Goal: Information Seeking & Learning: Learn about a topic

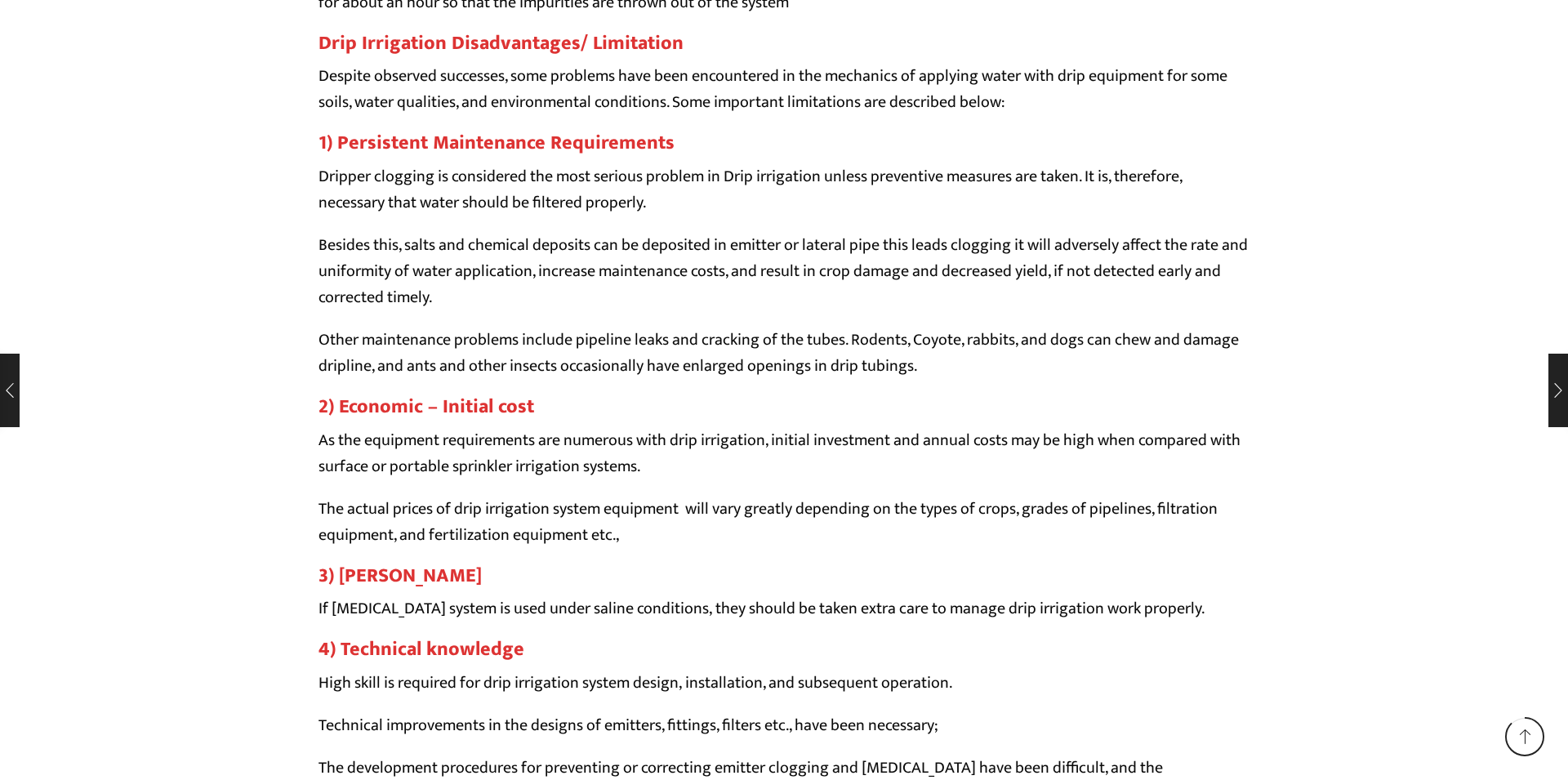
scroll to position [15886, 0]
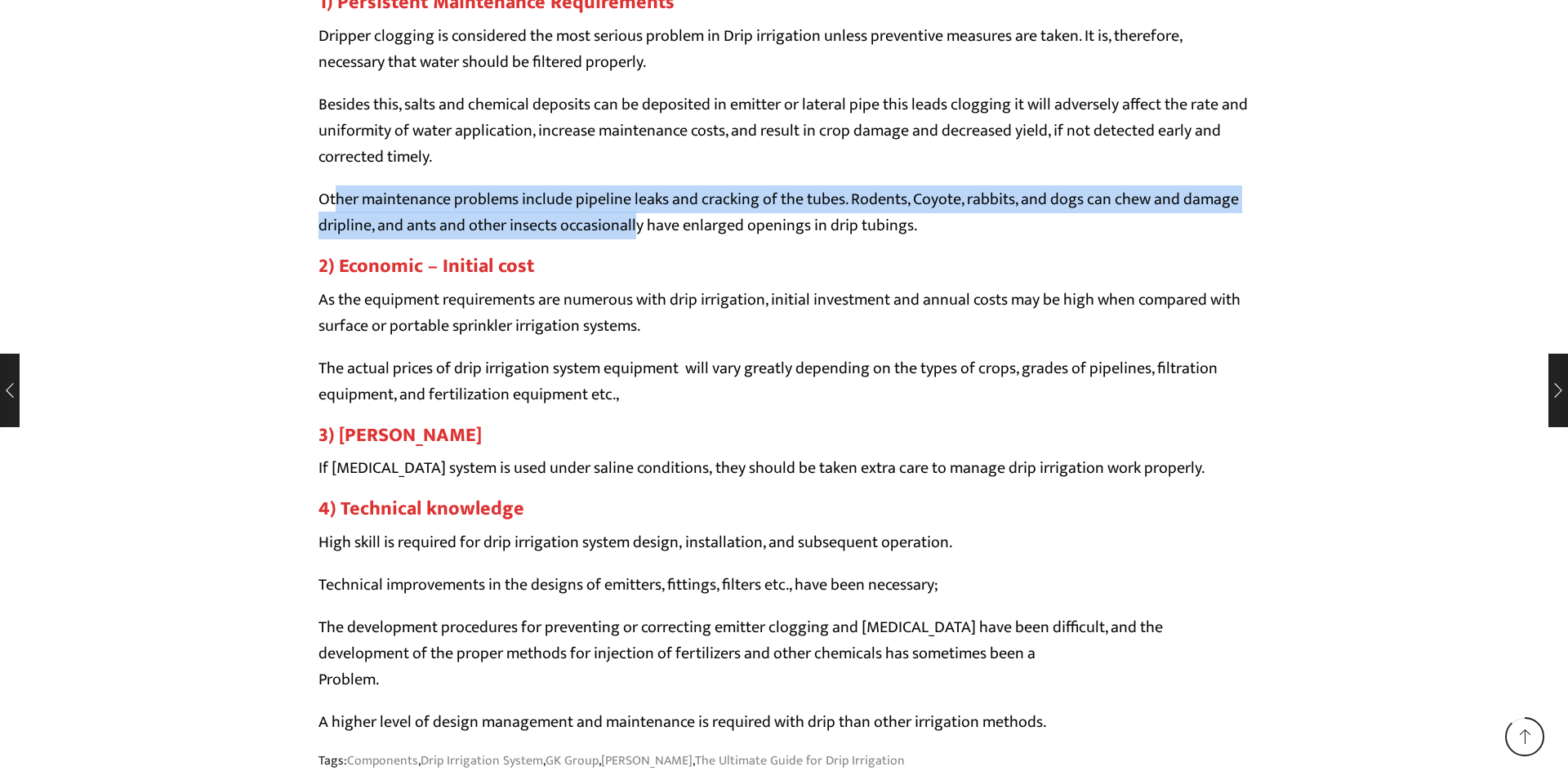
drag, startPoint x: 340, startPoint y: 235, endPoint x: 636, endPoint y: 255, distance: 296.7
click at [636, 238] on p "Other maintenance problems include pipeline leaks and cracking of the tubes. Ro…" at bounding box center [784, 212] width 931 height 52
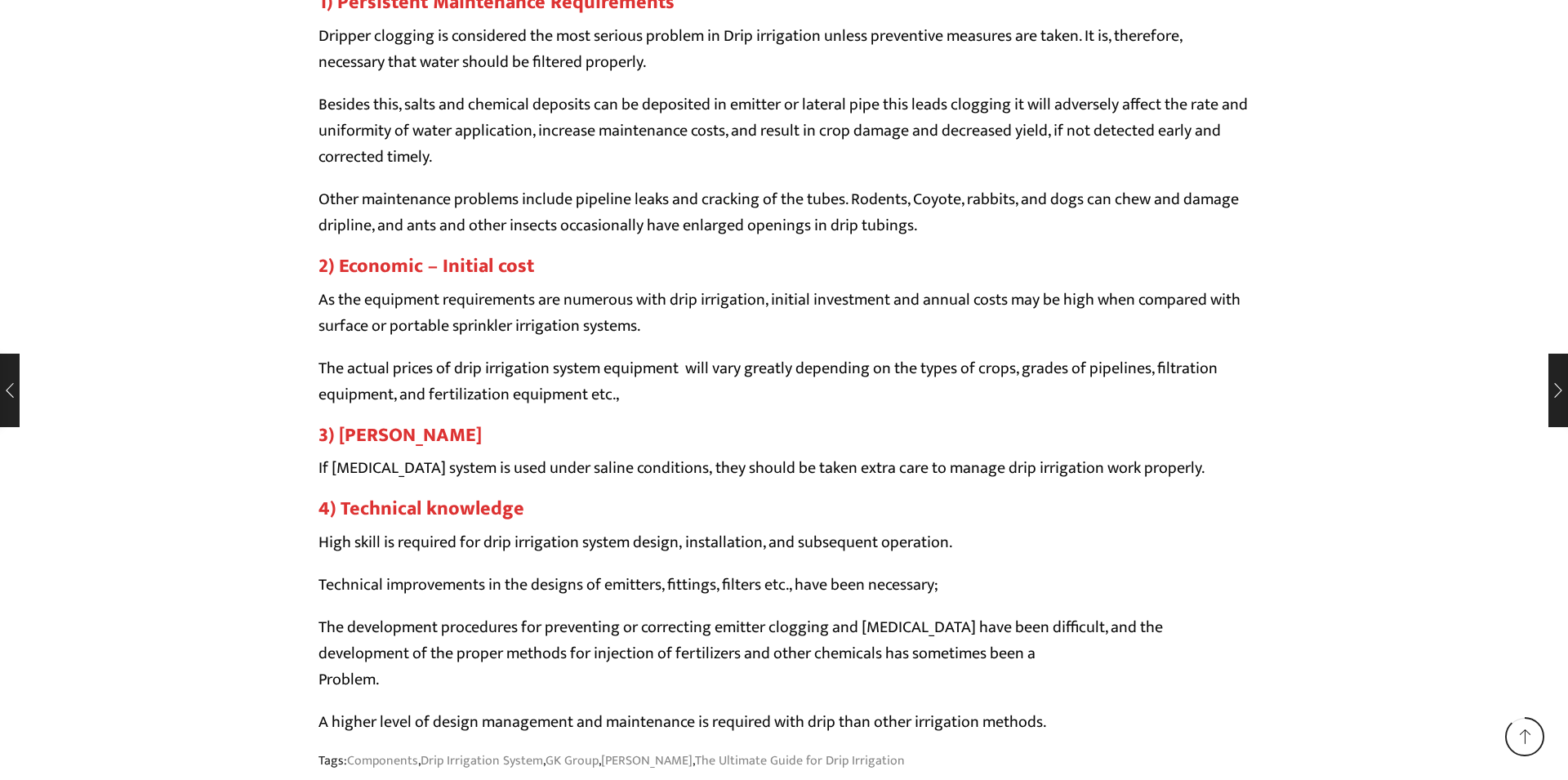
click at [773, 238] on p "Other maintenance problems include pipeline leaks and cracking of the tubes. Ro…" at bounding box center [784, 212] width 931 height 52
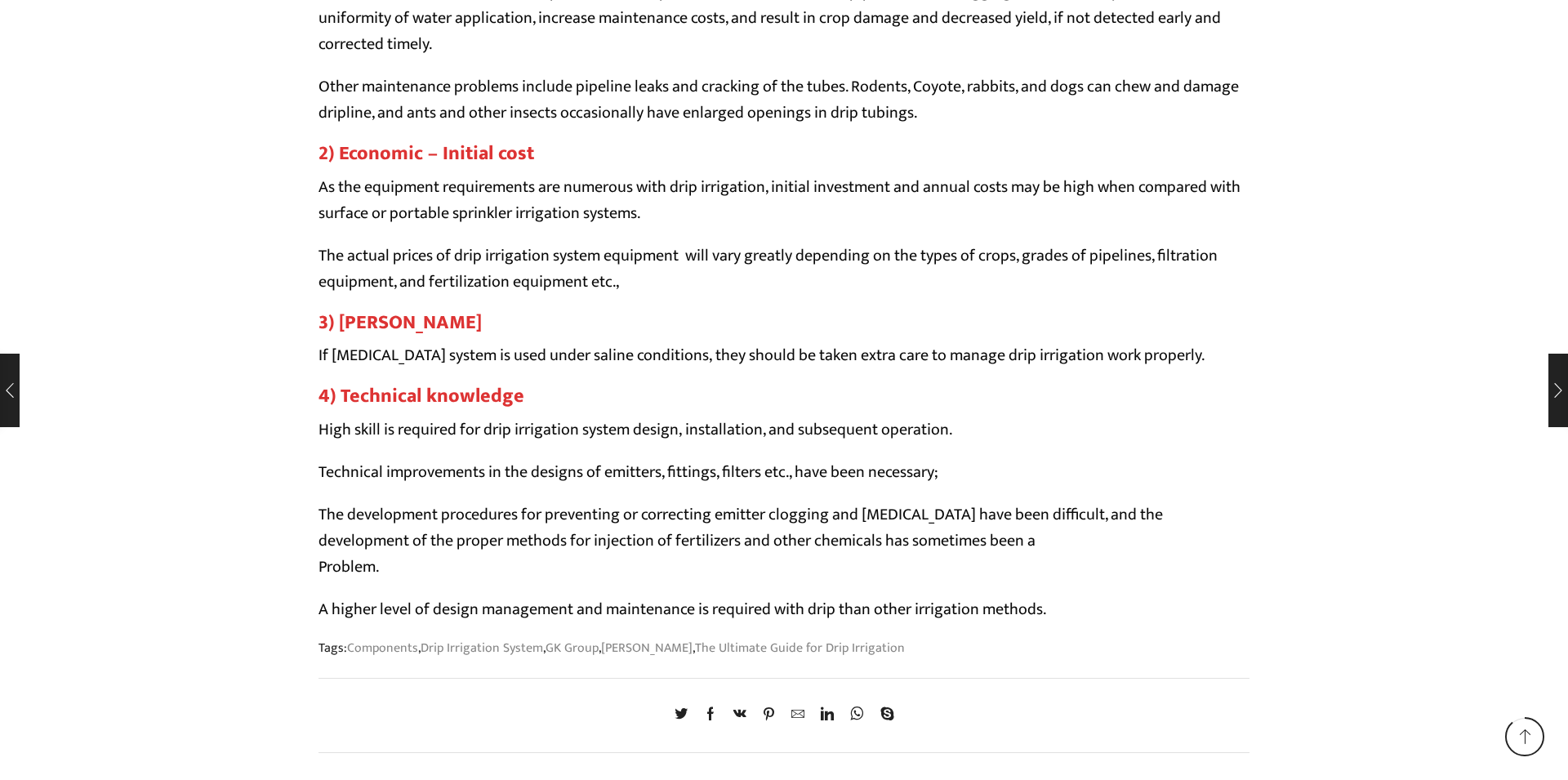
scroll to position [16112, 0]
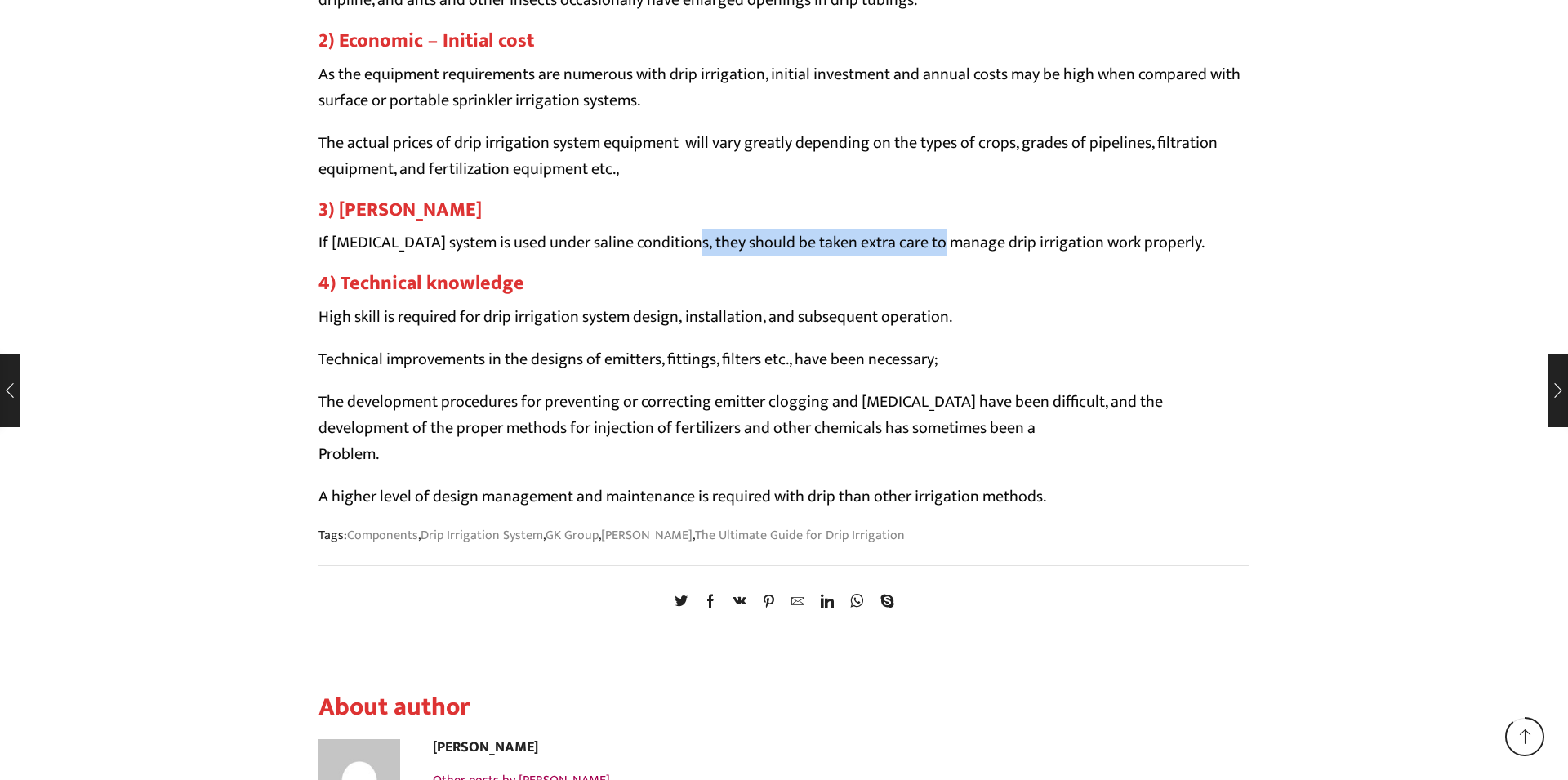
drag, startPoint x: 681, startPoint y: 281, endPoint x: 943, endPoint y: 283, distance: 262.0
click at [943, 256] on p "If [MEDICAL_DATA] system is used under saline conditions, they should be taken …" at bounding box center [784, 242] width 931 height 26
click at [1114, 256] on p "If [MEDICAL_DATA] system is used under saline conditions, they should be taken …" at bounding box center [784, 242] width 931 height 26
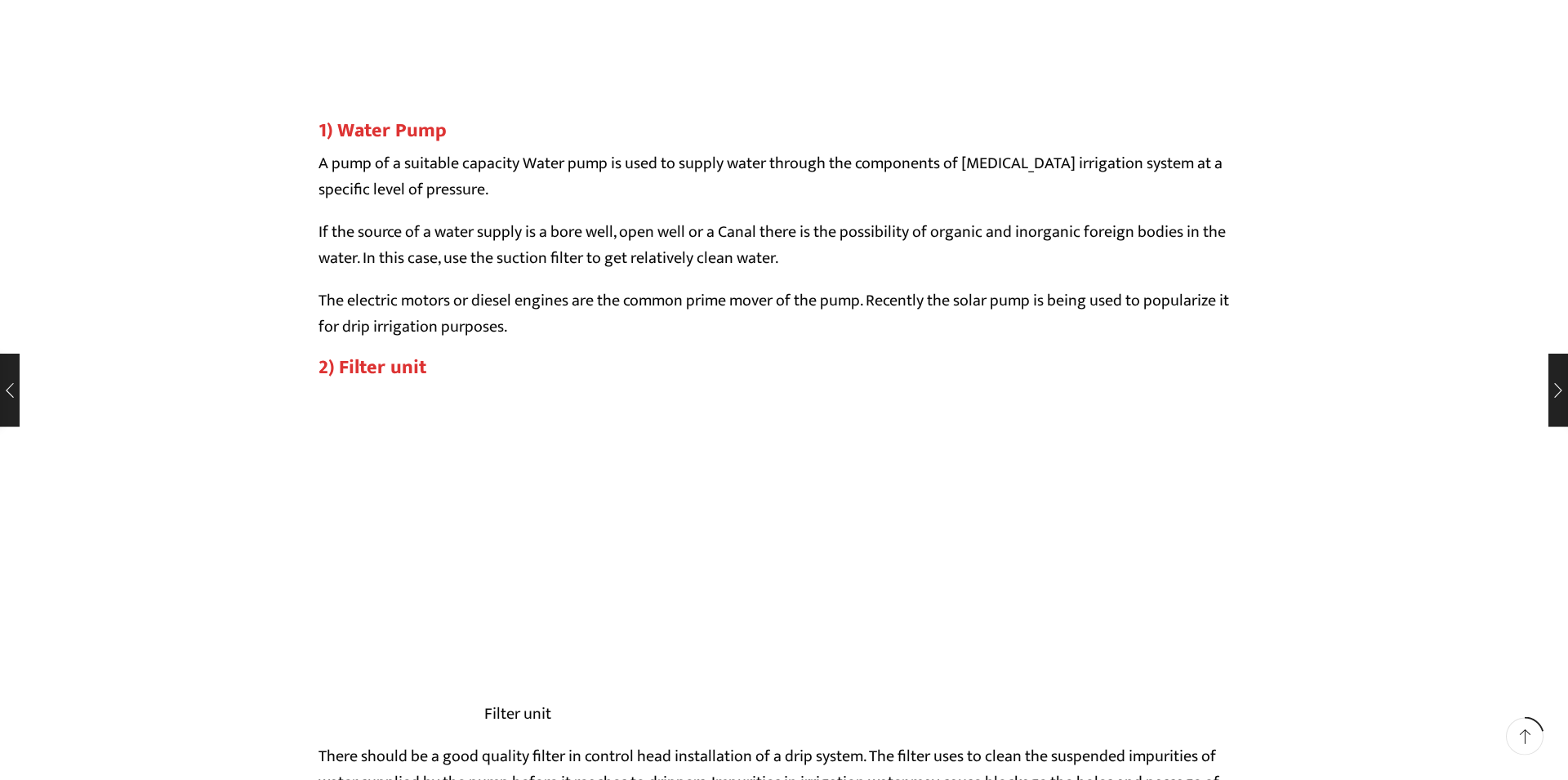
scroll to position [3718, 0]
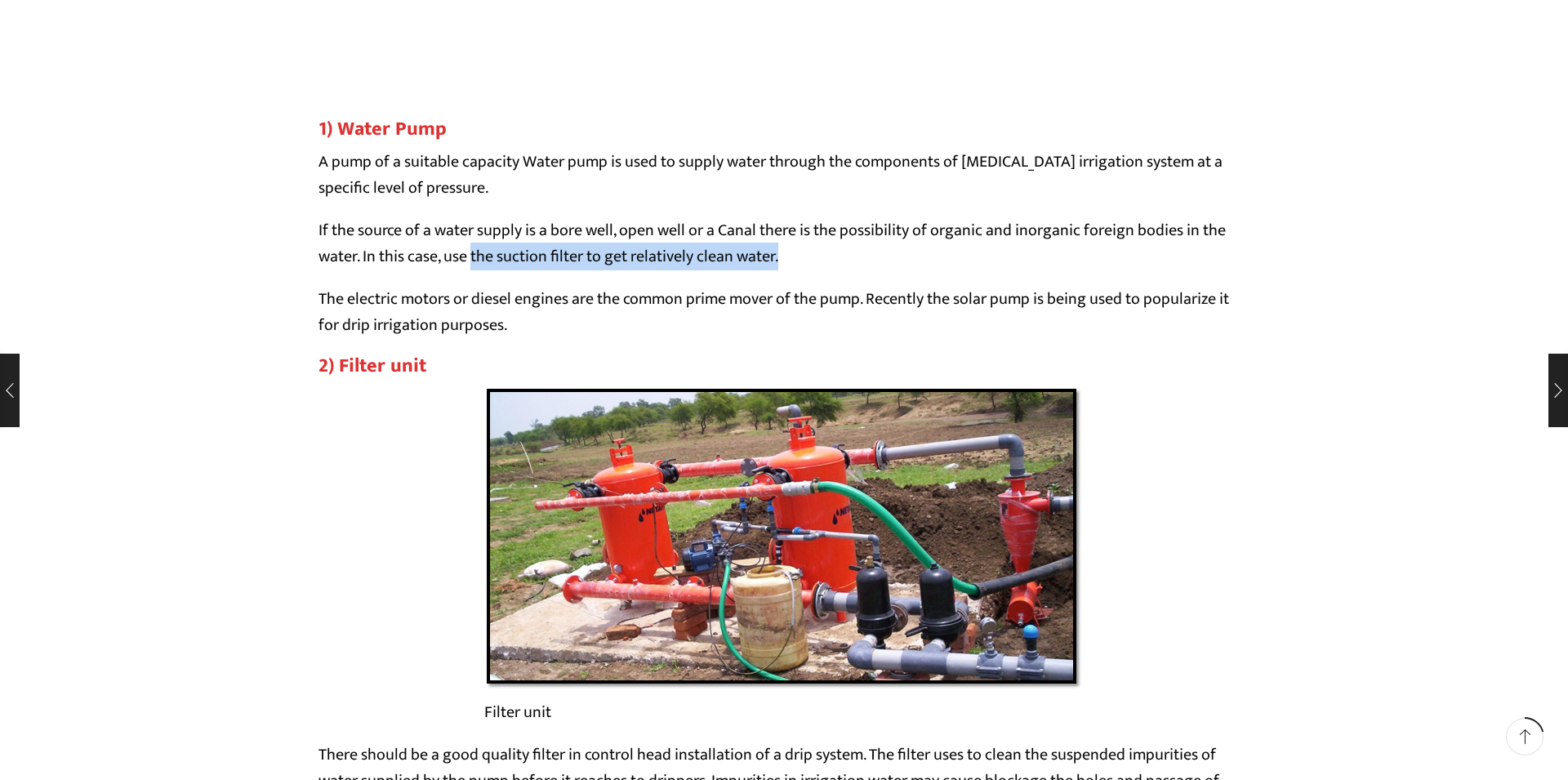
drag, startPoint x: 476, startPoint y: 294, endPoint x: 745, endPoint y: 311, distance: 269.5
click at [879, 321] on p "The electric motors or diesel engines are the common prime mover of the pump. R…" at bounding box center [784, 312] width 931 height 52
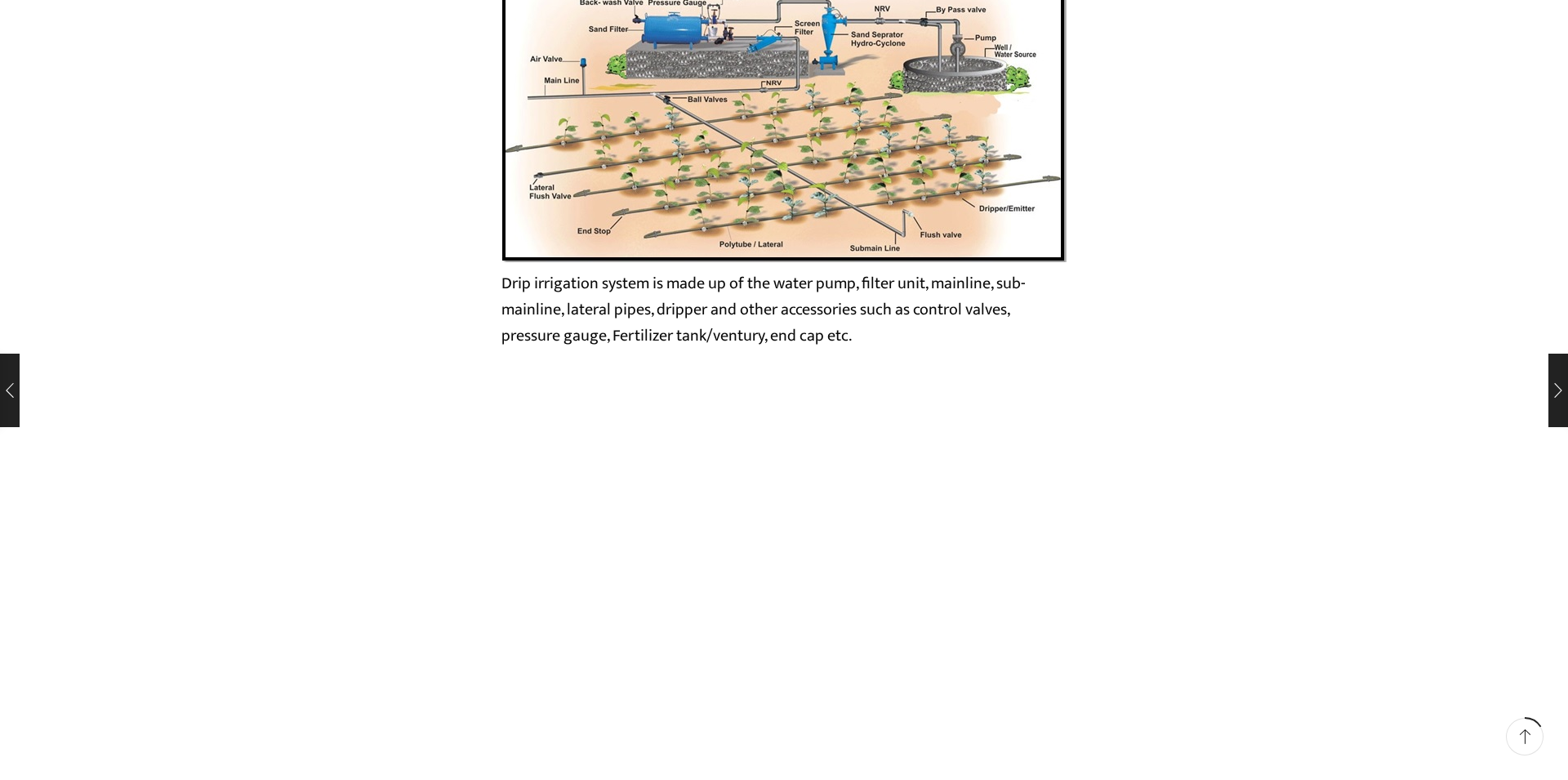
scroll to position [2817, 0]
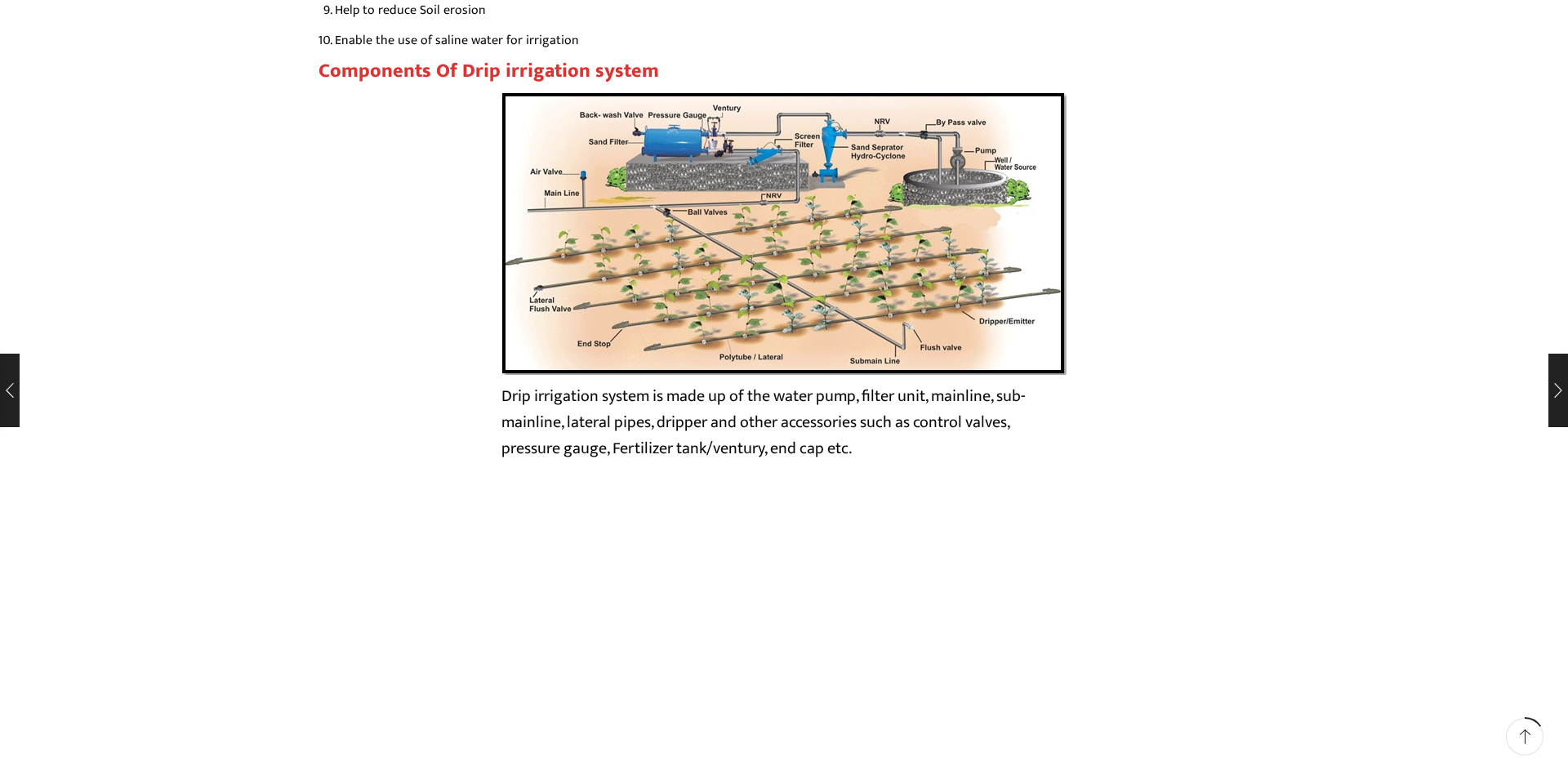
click at [708, 236] on img at bounding box center [784, 233] width 565 height 284
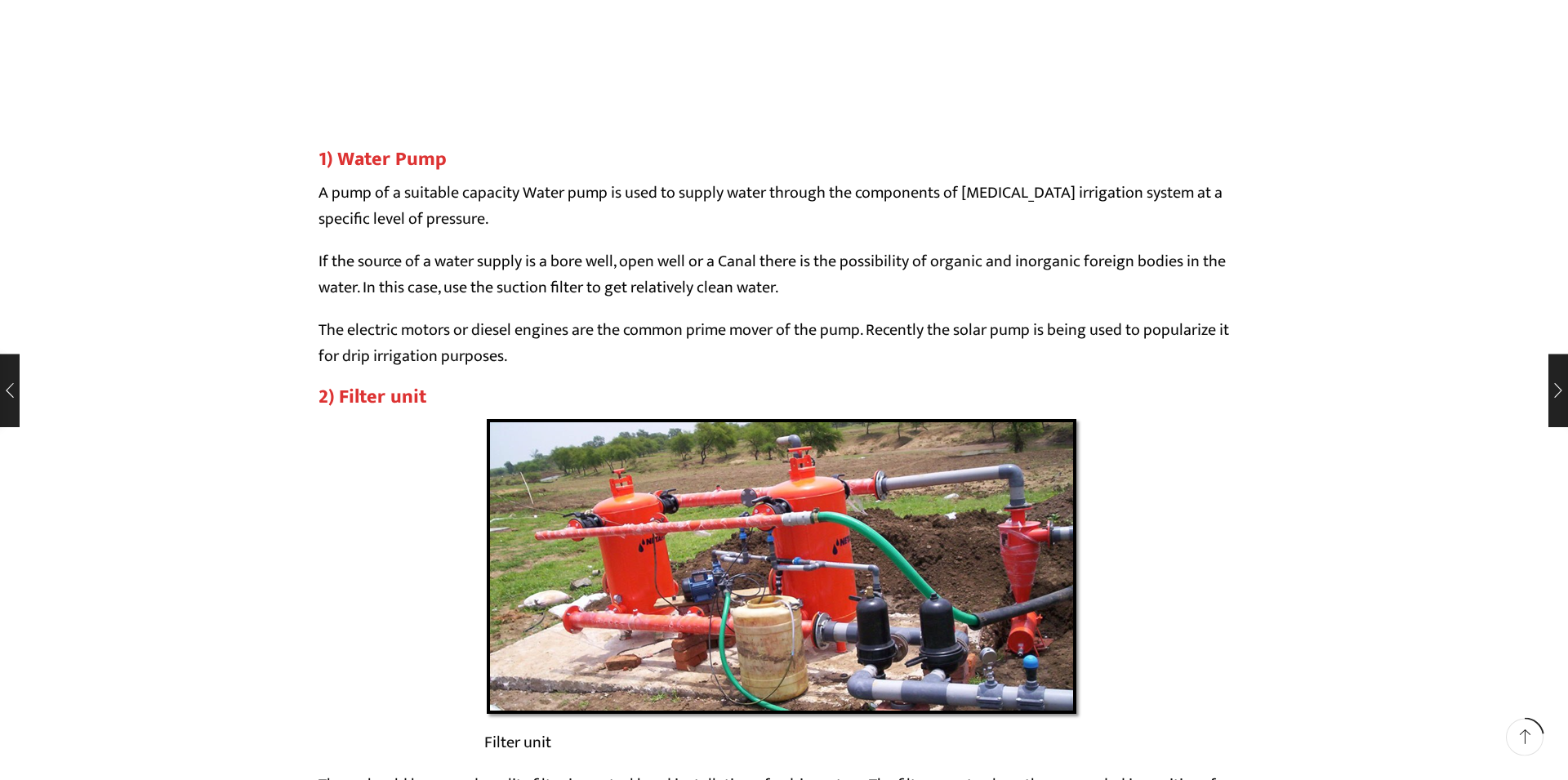
scroll to position [4168, 0]
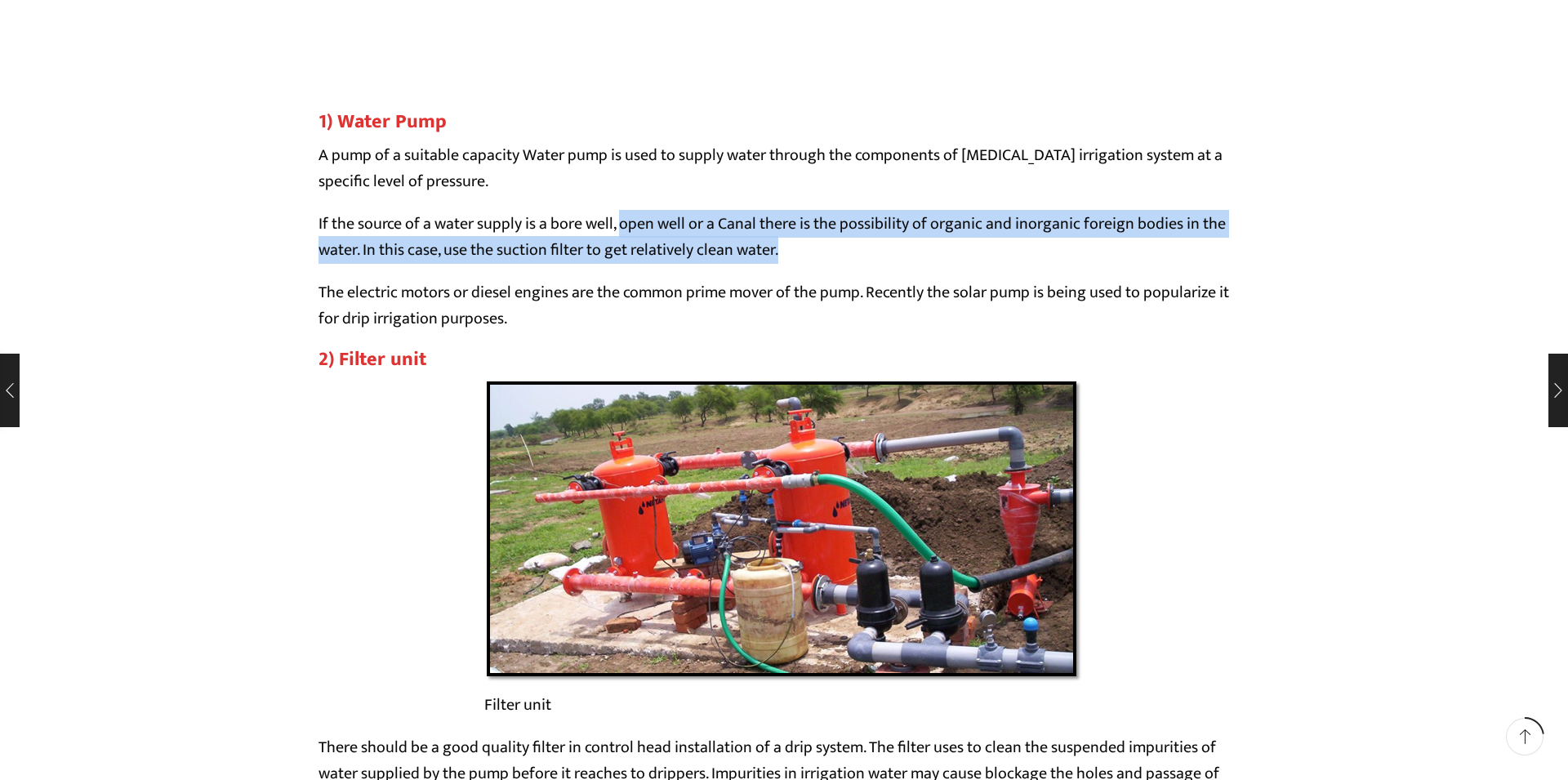
drag, startPoint x: 622, startPoint y: 257, endPoint x: 1089, endPoint y: 307, distance: 469.7
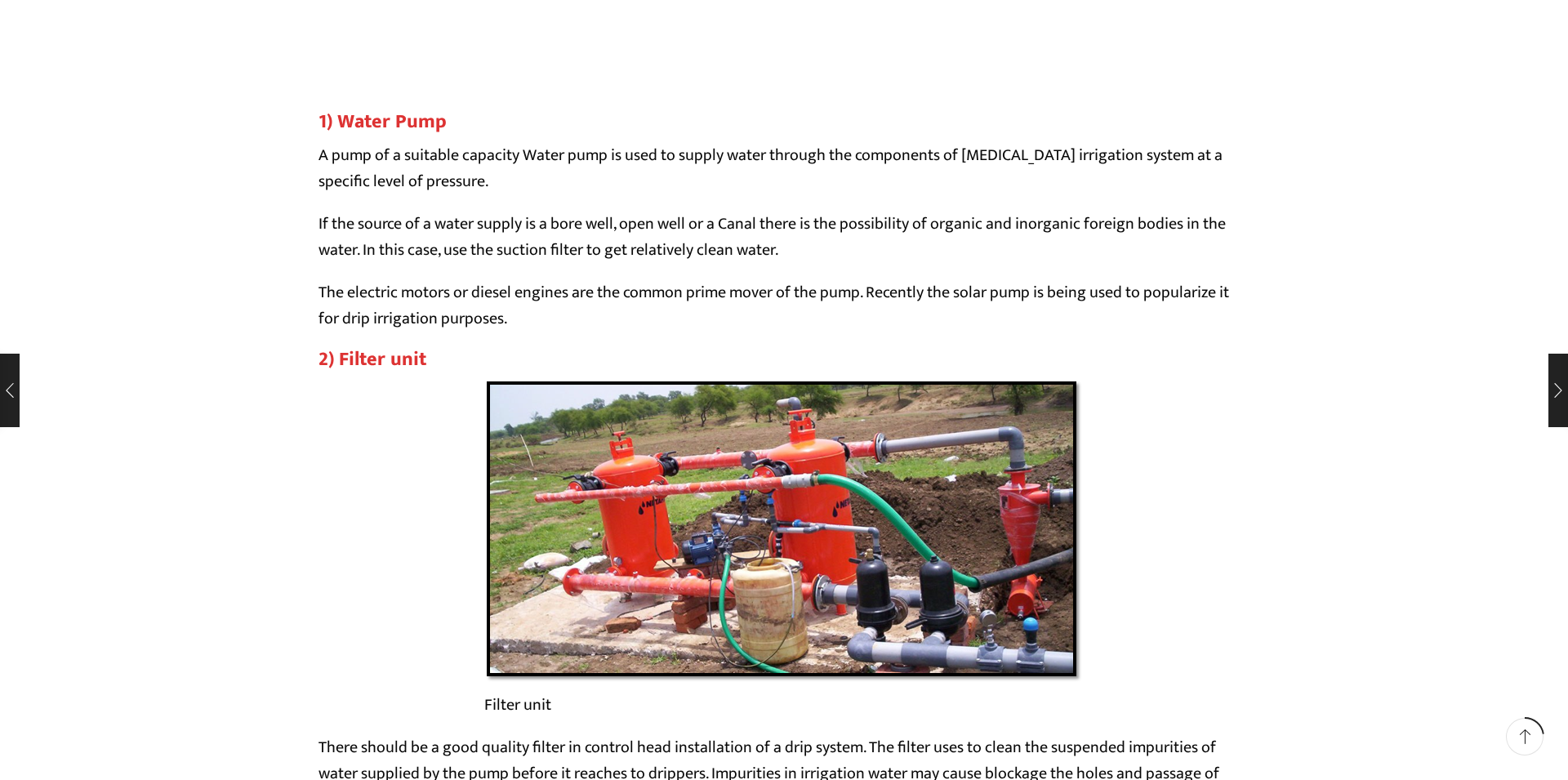
click at [1026, 263] on p "If the source of a water supply is a bore well, open well or a Canal there is t…" at bounding box center [784, 236] width 931 height 52
drag, startPoint x: 599, startPoint y: 284, endPoint x: 676, endPoint y: 294, distance: 77.6
click at [676, 263] on p "If the source of a water supply is a bore well, open well or a Canal there is t…" at bounding box center [784, 236] width 931 height 52
click at [812, 263] on p "If the source of a water supply is a bore well, open well or a Canal there is t…" at bounding box center [784, 236] width 931 height 52
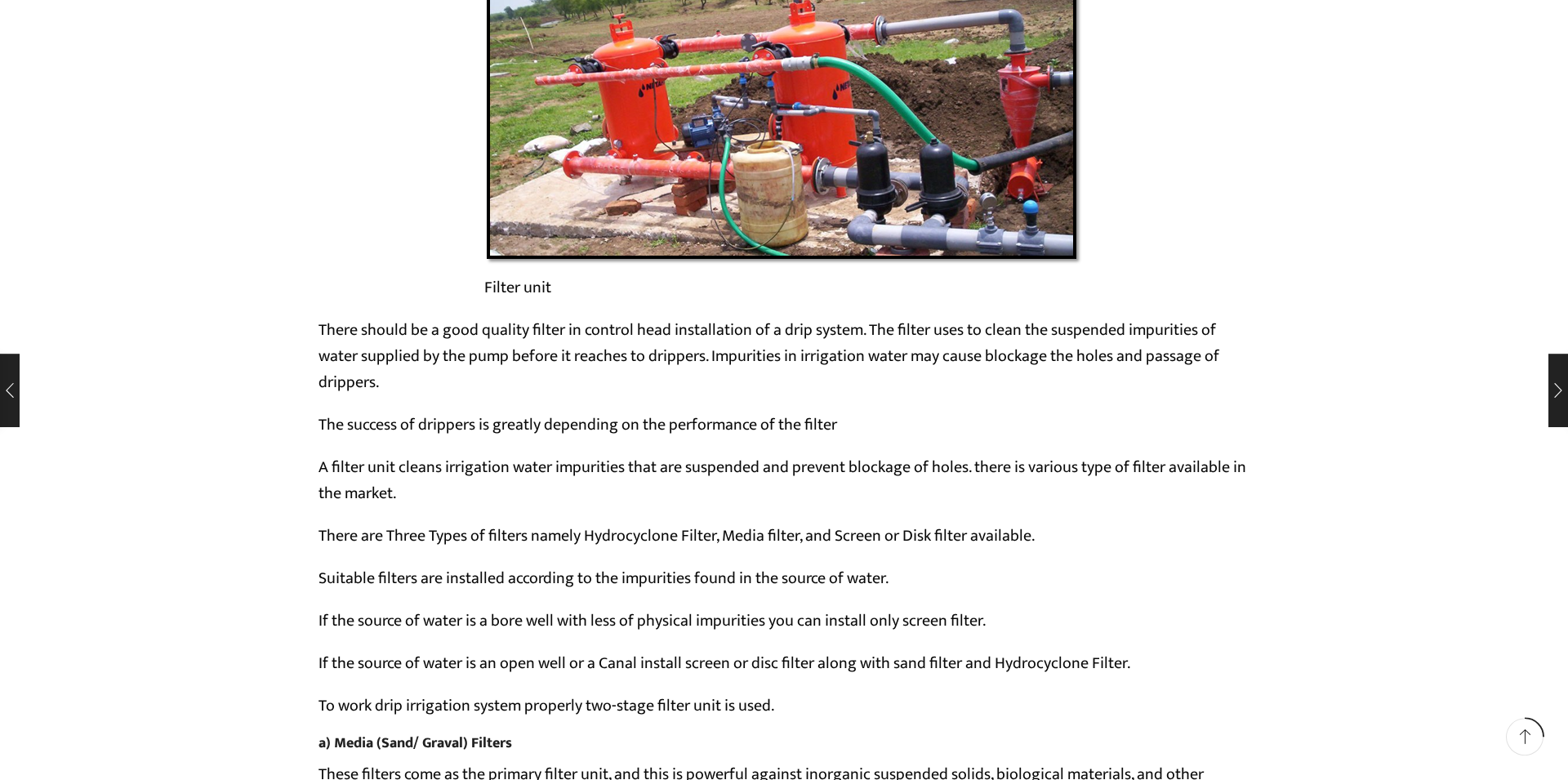
scroll to position [4619, 0]
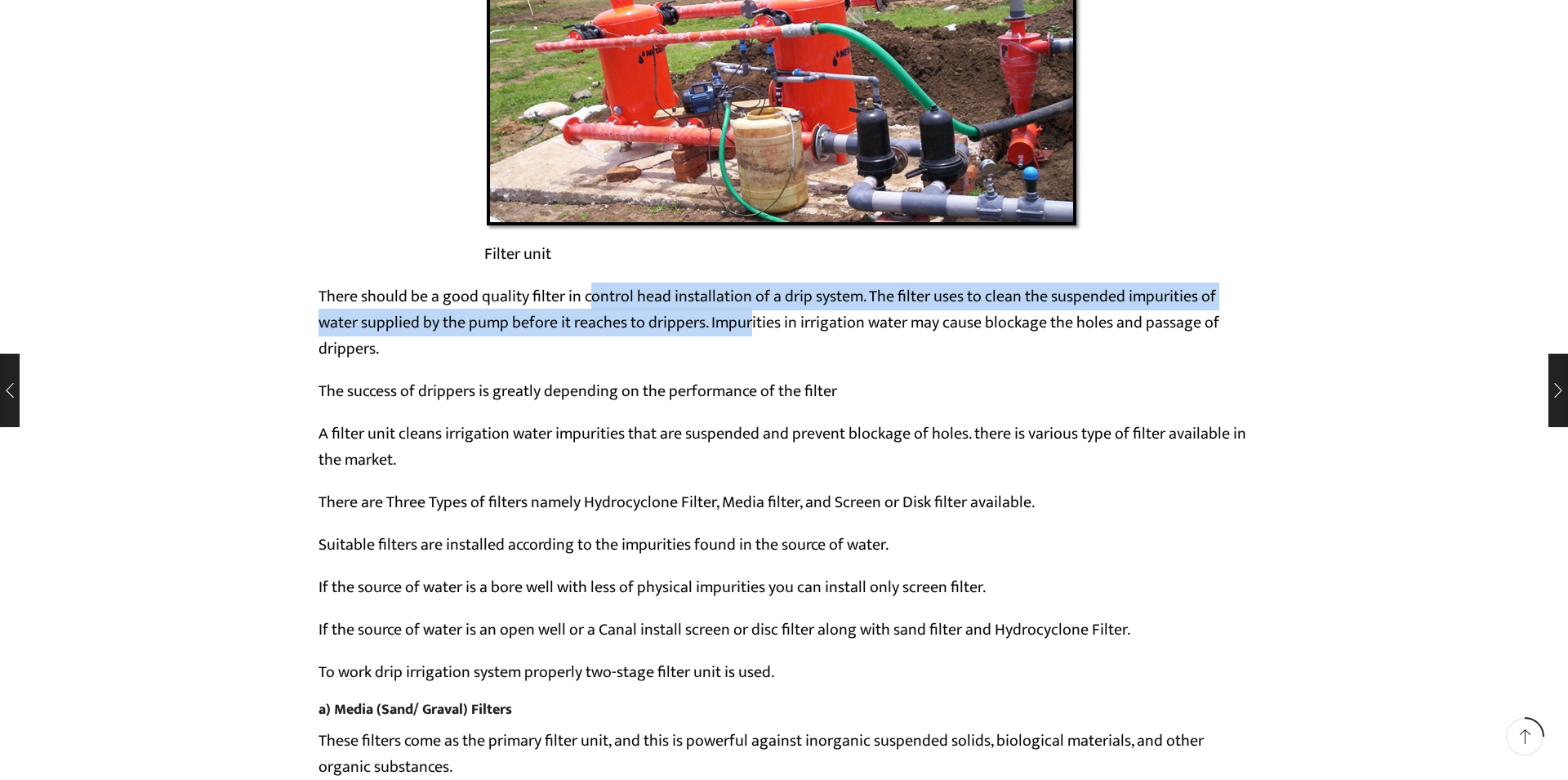
drag, startPoint x: 594, startPoint y: 336, endPoint x: 753, endPoint y: 348, distance: 159.5
click at [753, 348] on p "There should be a good quality filter in control head installation of a drip sy…" at bounding box center [784, 322] width 931 height 78
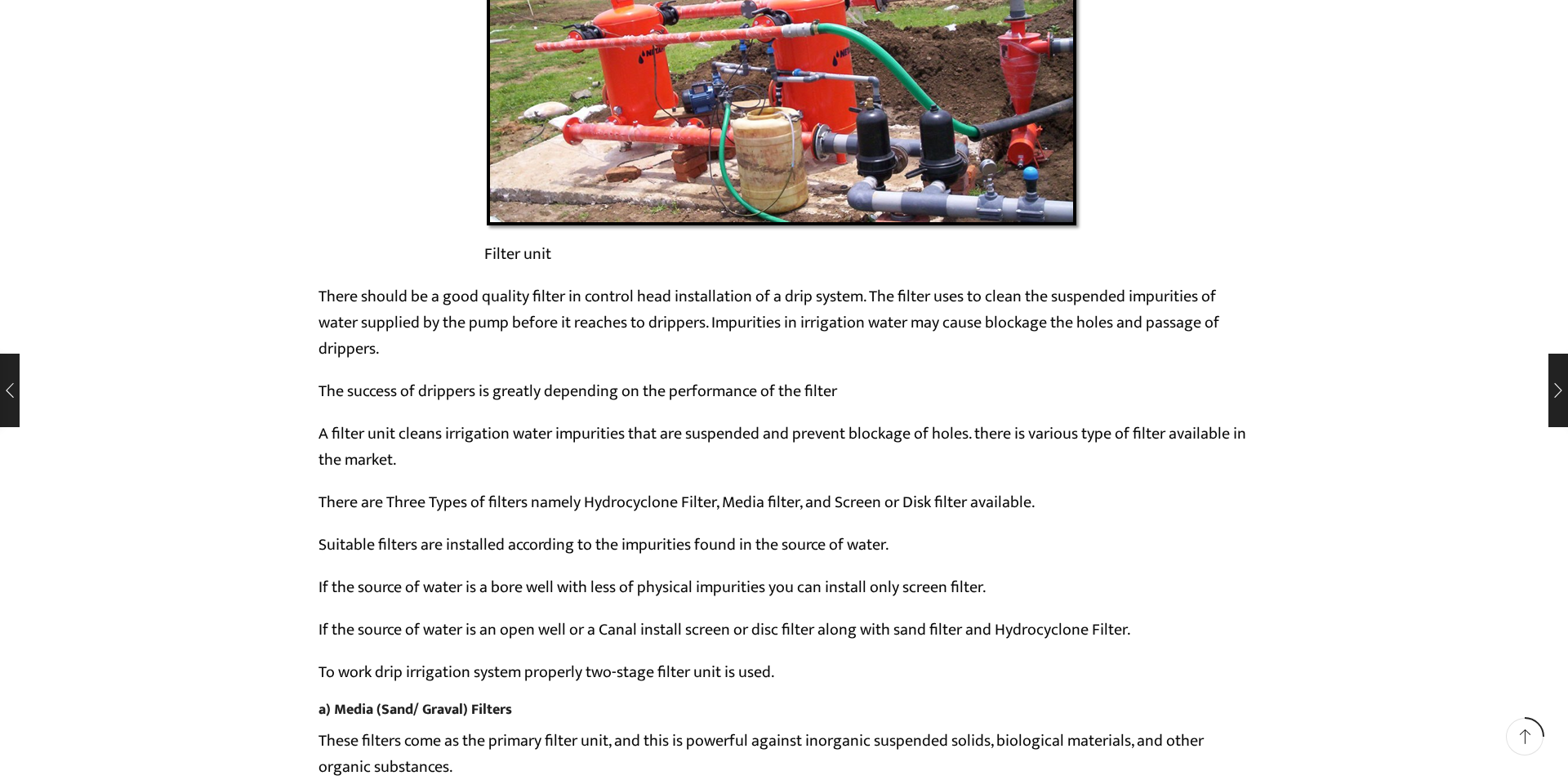
click at [967, 362] on p "There should be a good quality filter in control head installation of a drip sy…" at bounding box center [784, 322] width 931 height 78
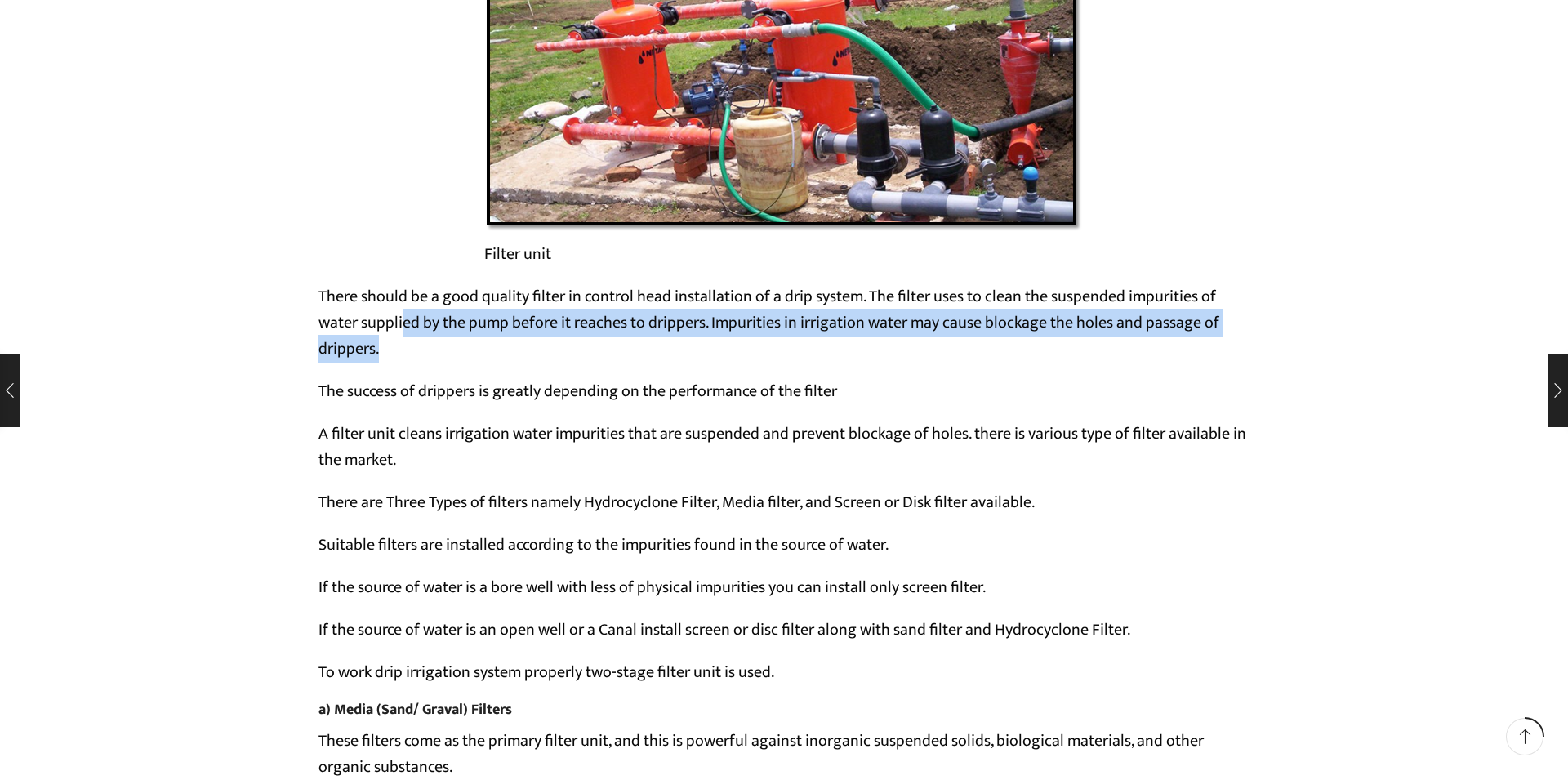
drag, startPoint x: 417, startPoint y: 366, endPoint x: 885, endPoint y: 373, distance: 468.1
click at [885, 362] on p "There should be a good quality filter in control head installation of a drip sy…" at bounding box center [784, 322] width 931 height 78
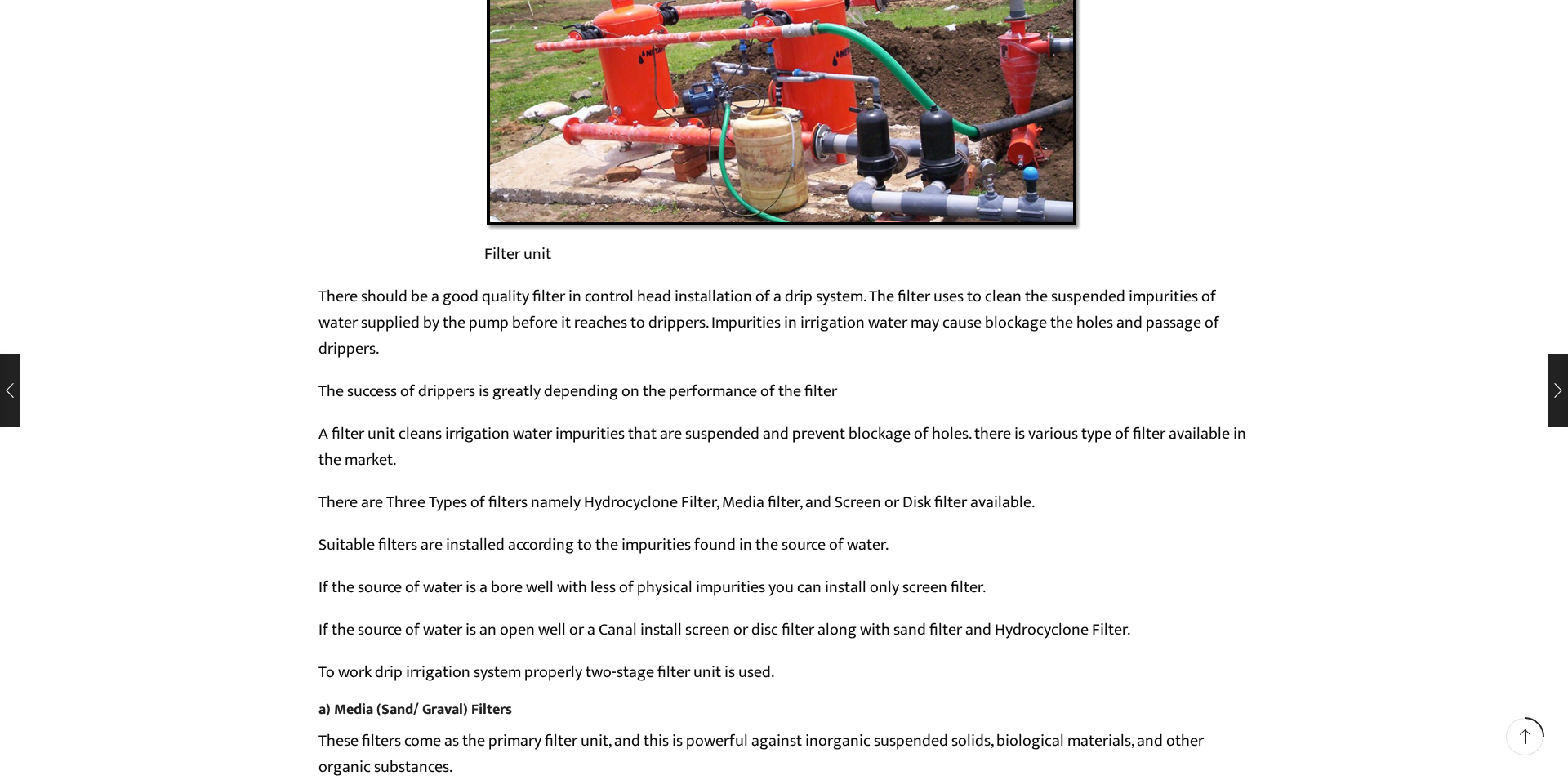
click at [601, 362] on p "There should be a good quality filter in control head installation of a drip sy…" at bounding box center [784, 322] width 931 height 78
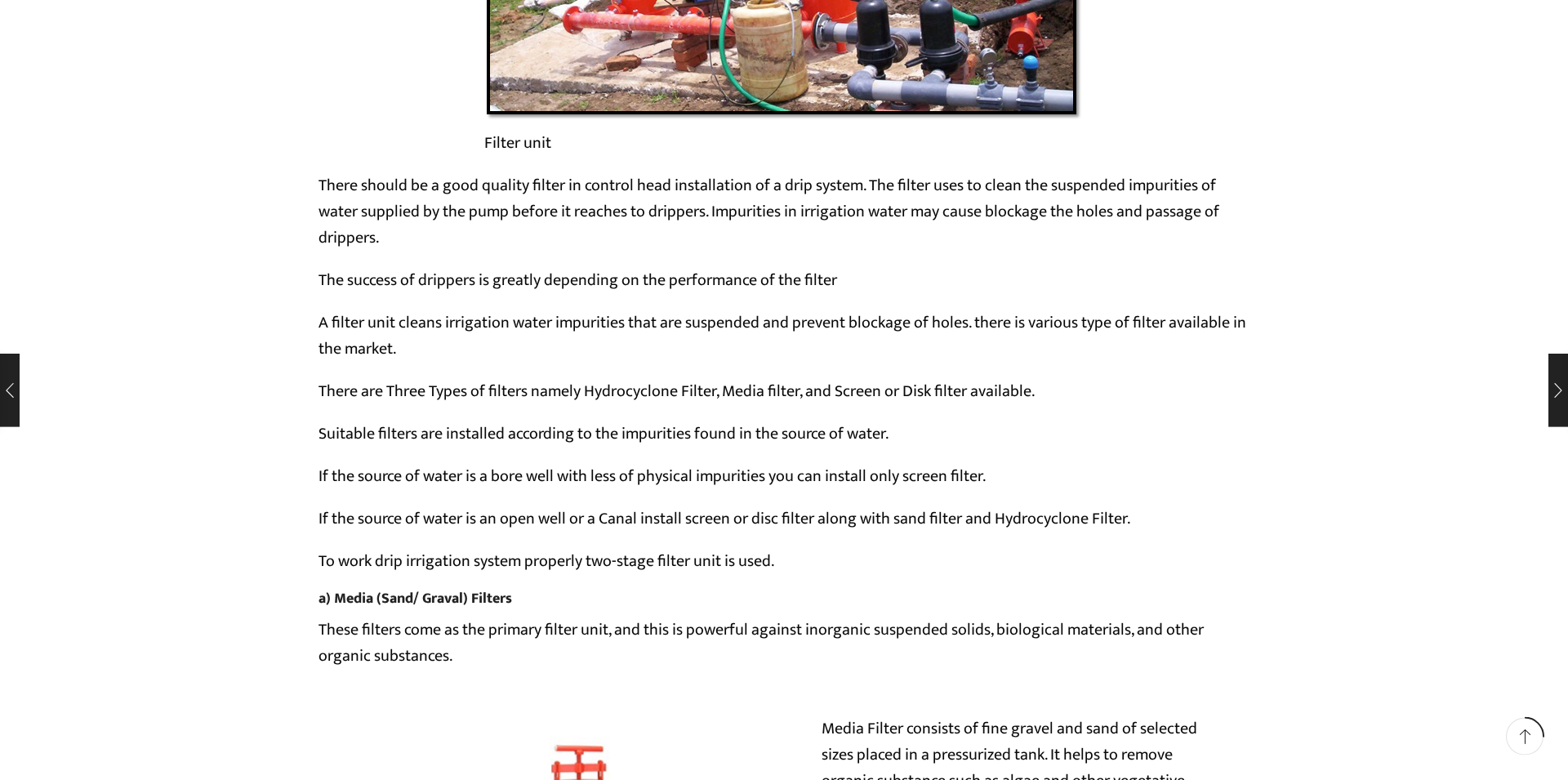
scroll to position [4732, 0]
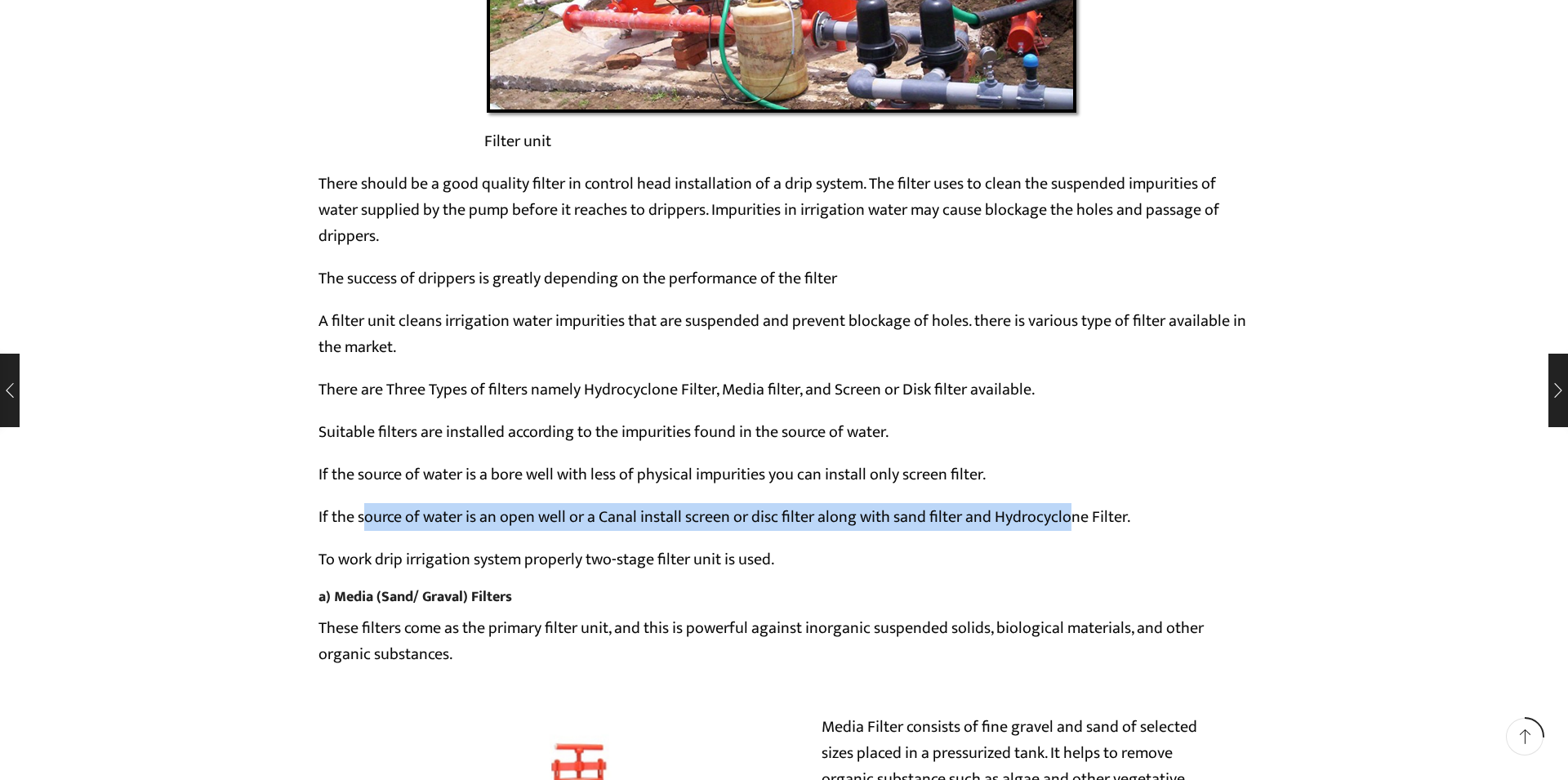
drag, startPoint x: 366, startPoint y: 545, endPoint x: 1076, endPoint y: 556, distance: 710.1
click at [1076, 530] on p "If the source of water is an open well or a Canal install screen or disc filter…" at bounding box center [784, 517] width 931 height 26
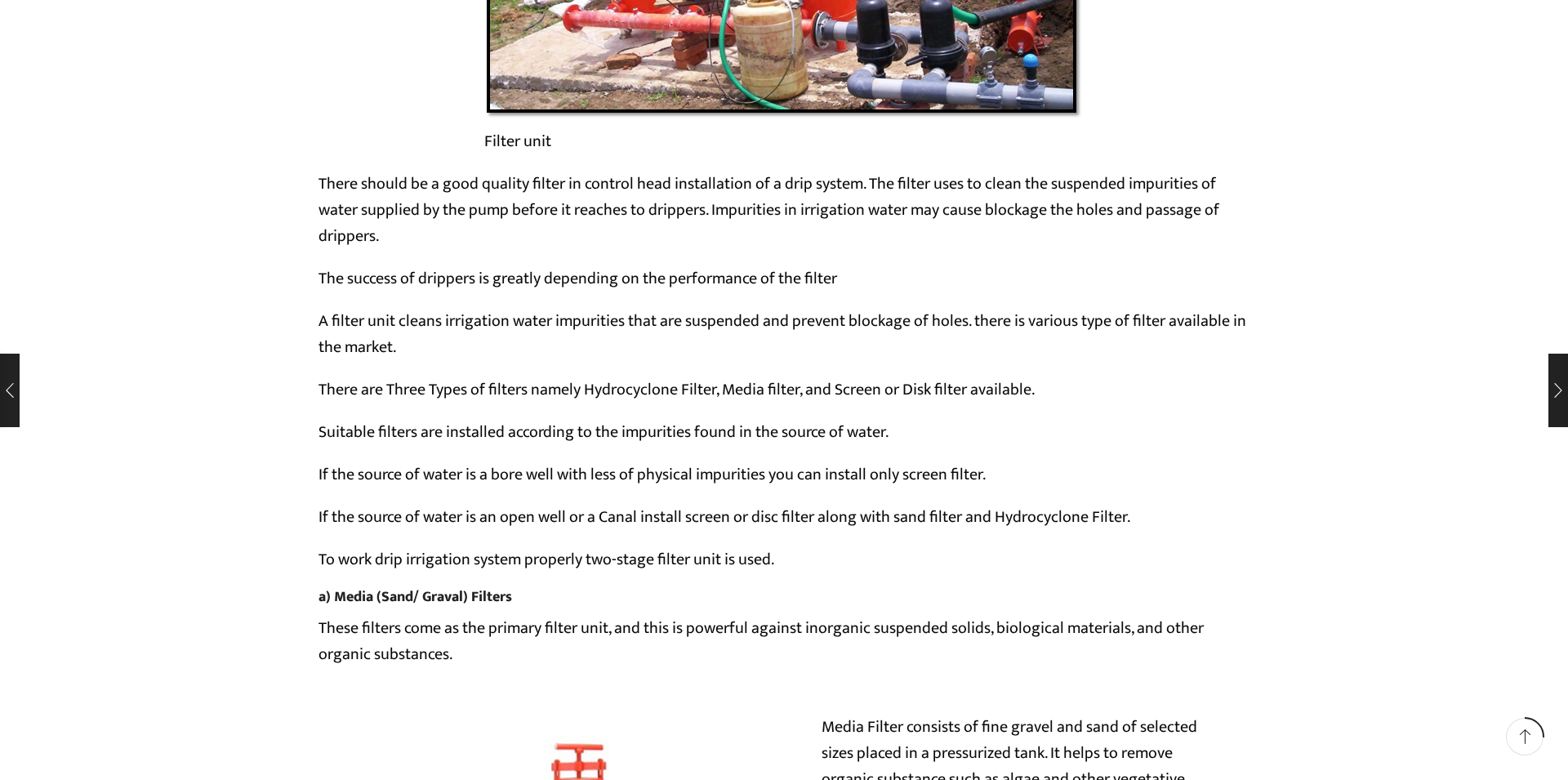
click at [938, 572] on p "To work drip irrigation system properly two-stage filter unit is used." at bounding box center [784, 559] width 931 height 26
drag, startPoint x: 694, startPoint y: 560, endPoint x: 941, endPoint y: 547, distance: 247.3
click at [941, 530] on p "If the source of water is an open well or a Canal install screen or disc filter…" at bounding box center [784, 517] width 931 height 26
drag, startPoint x: 699, startPoint y: 470, endPoint x: 851, endPoint y: 462, distance: 152.2
click at [851, 445] on p "Suitable filters are installed according to the impurities found in the source …" at bounding box center [784, 432] width 931 height 26
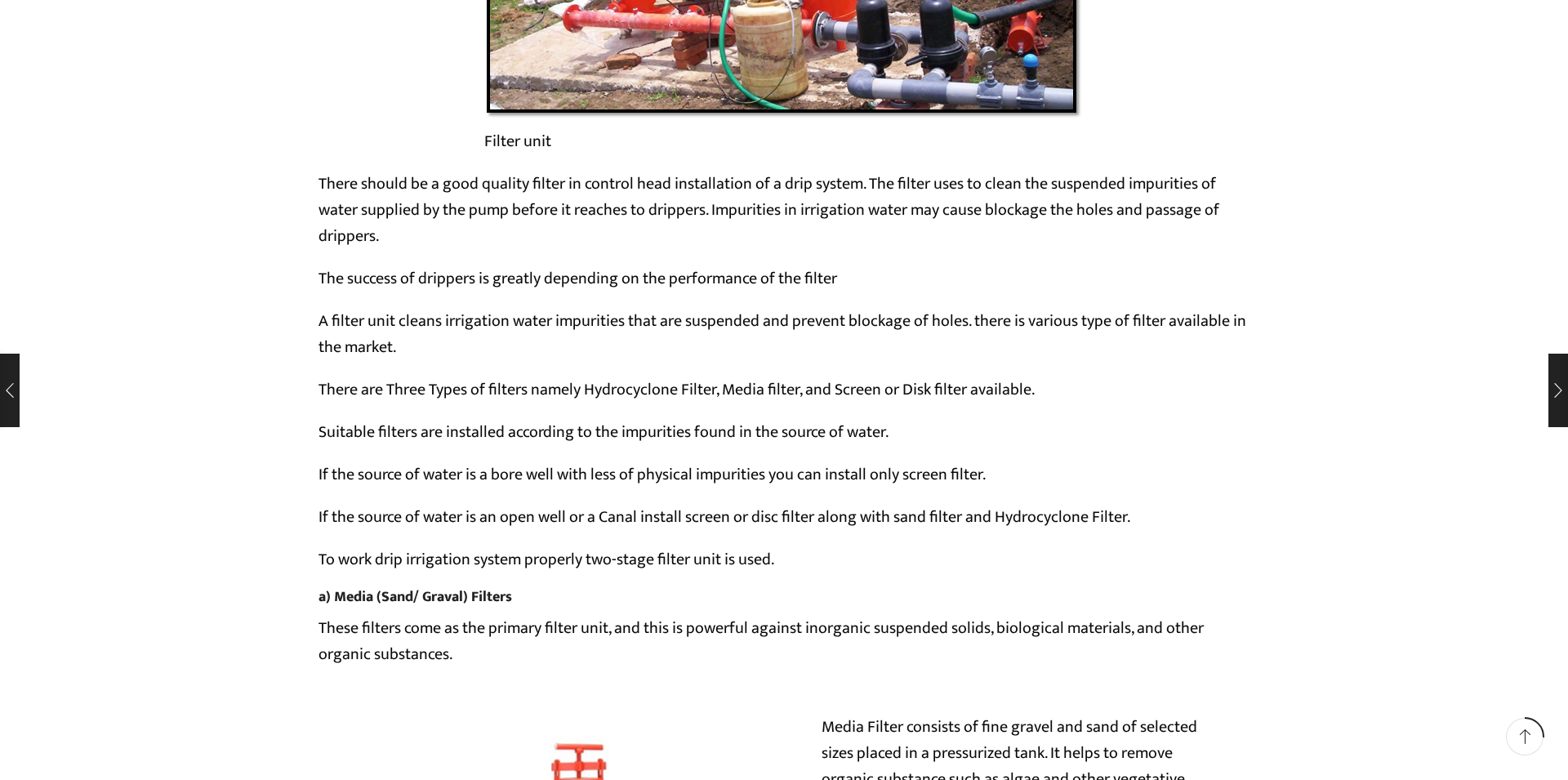
click at [416, 487] on p "If the source of water is a bore well with less of physical impurities you can …" at bounding box center [784, 474] width 931 height 26
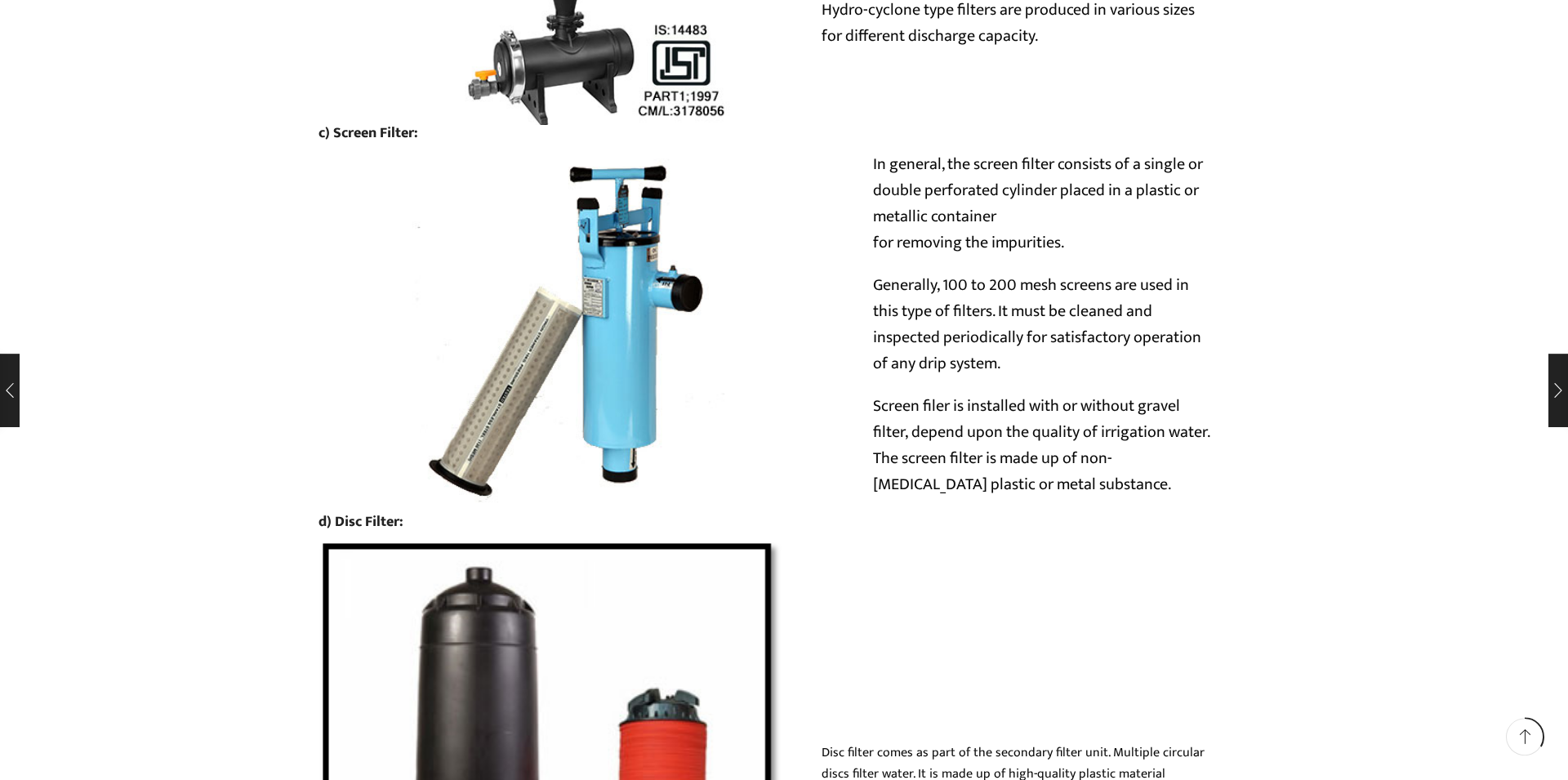
scroll to position [6197, 0]
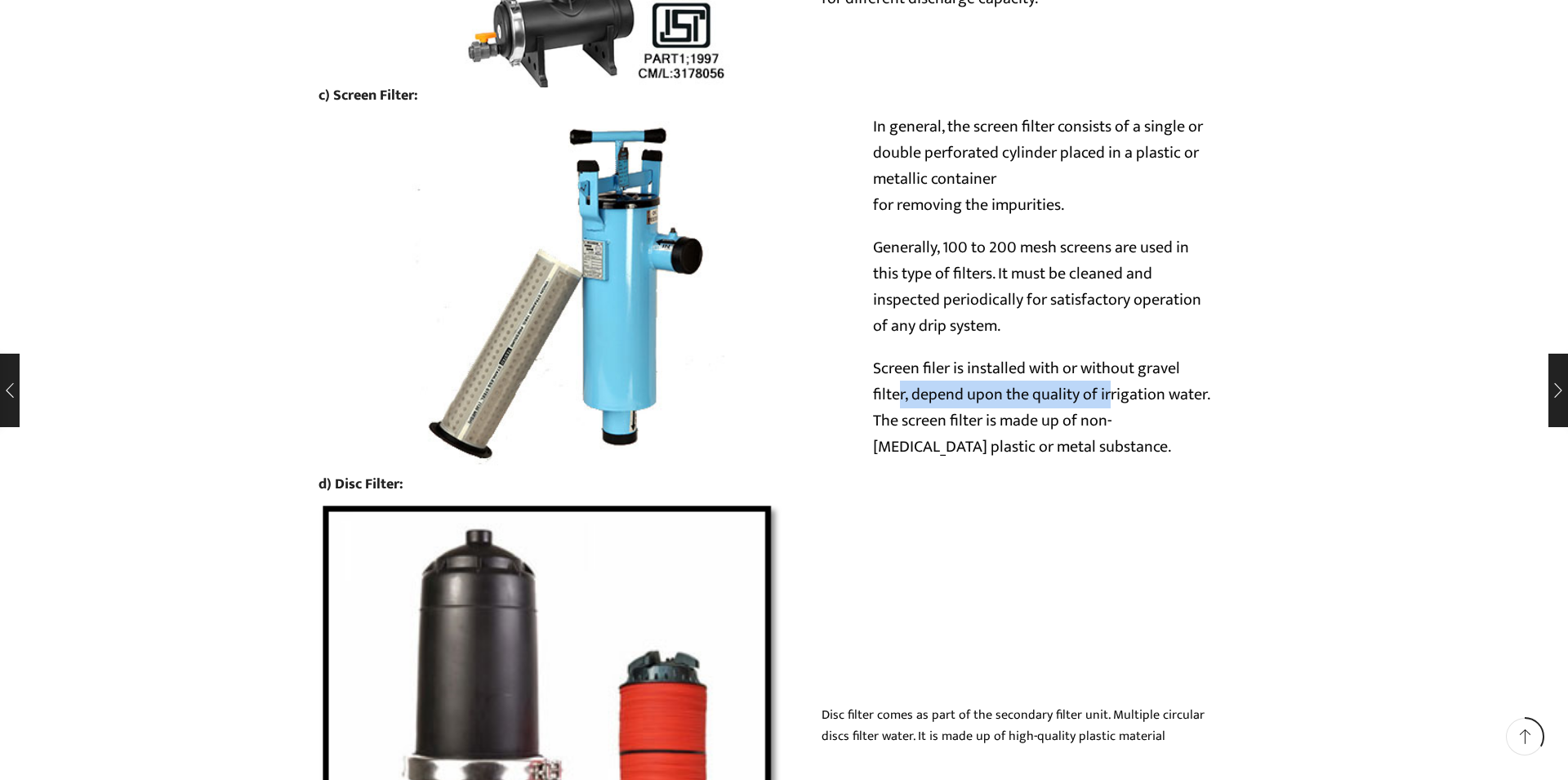
drag, startPoint x: 896, startPoint y: 432, endPoint x: 1108, endPoint y: 425, distance: 212.1
click at [1108, 425] on p "Screen filer is installed with or without gravel filter, depend upon the qualit…" at bounding box center [1044, 407] width 343 height 104
click at [1065, 459] on p "Screen filer is installed with or without gravel filter, depend upon the qualit…" at bounding box center [1044, 407] width 343 height 104
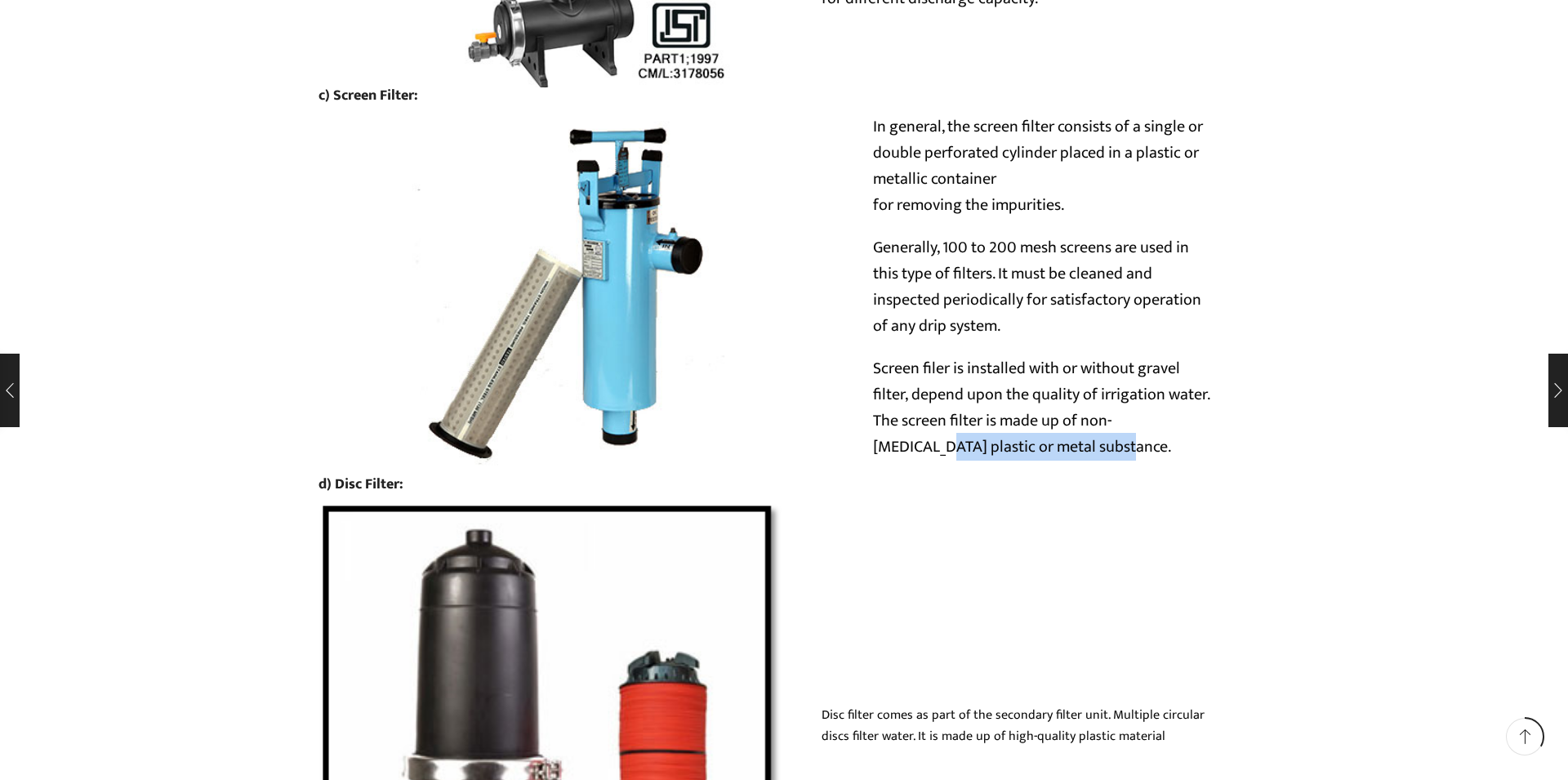
drag, startPoint x: 876, startPoint y: 482, endPoint x: 1060, endPoint y: 474, distance: 184.2
click at [1060, 459] on p "Screen filer is installed with or without gravel filter, depend upon the qualit…" at bounding box center [1044, 407] width 343 height 104
click at [1057, 401] on p "Screen filer is installed with or without gravel filter, depend upon the qualit…" at bounding box center [1044, 407] width 343 height 104
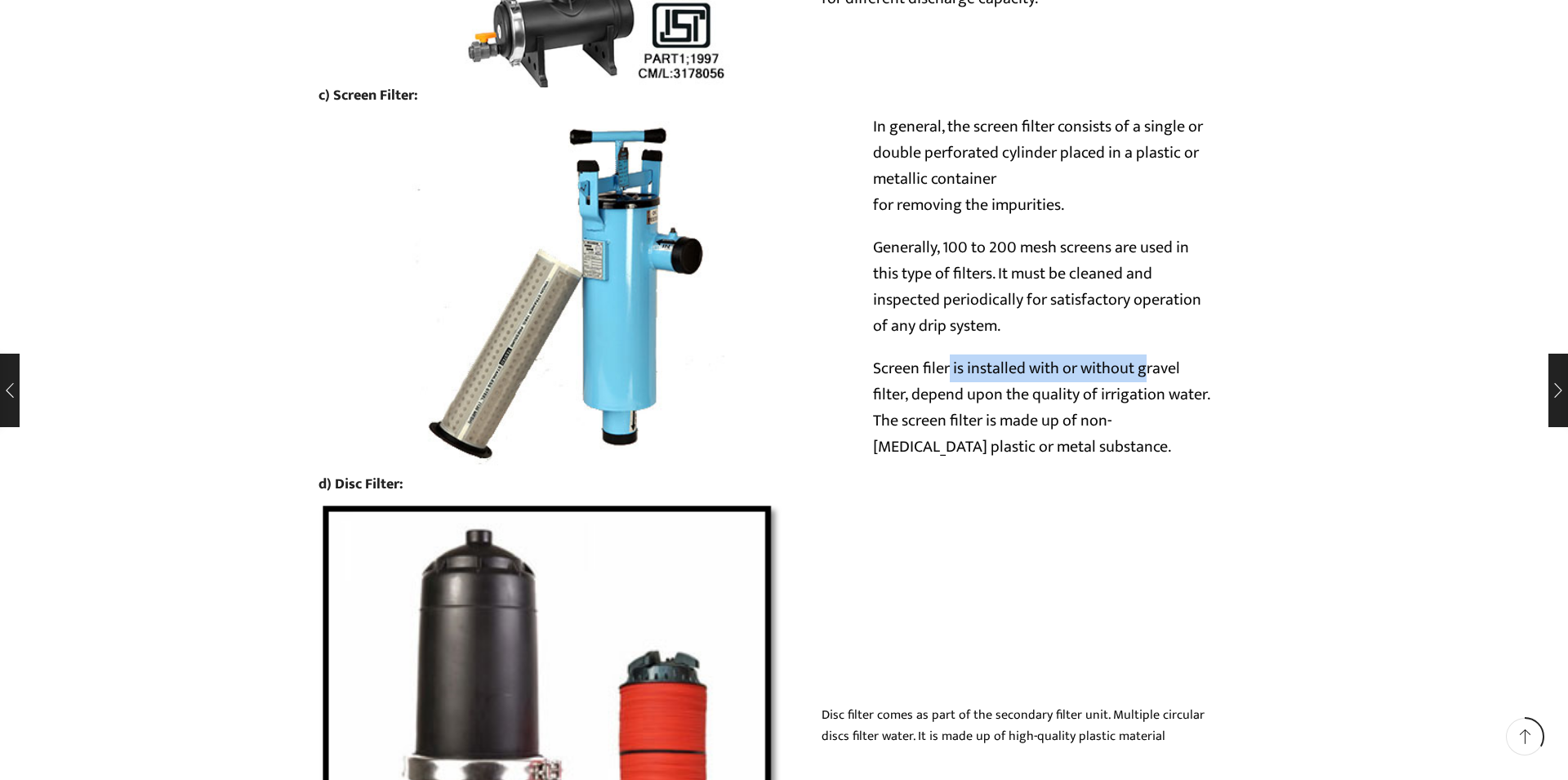
drag, startPoint x: 950, startPoint y: 409, endPoint x: 1136, endPoint y: 421, distance: 186.4
click at [1145, 416] on p "Screen filer is installed with or without gravel filter, depend upon the qualit…" at bounding box center [1044, 407] width 343 height 104
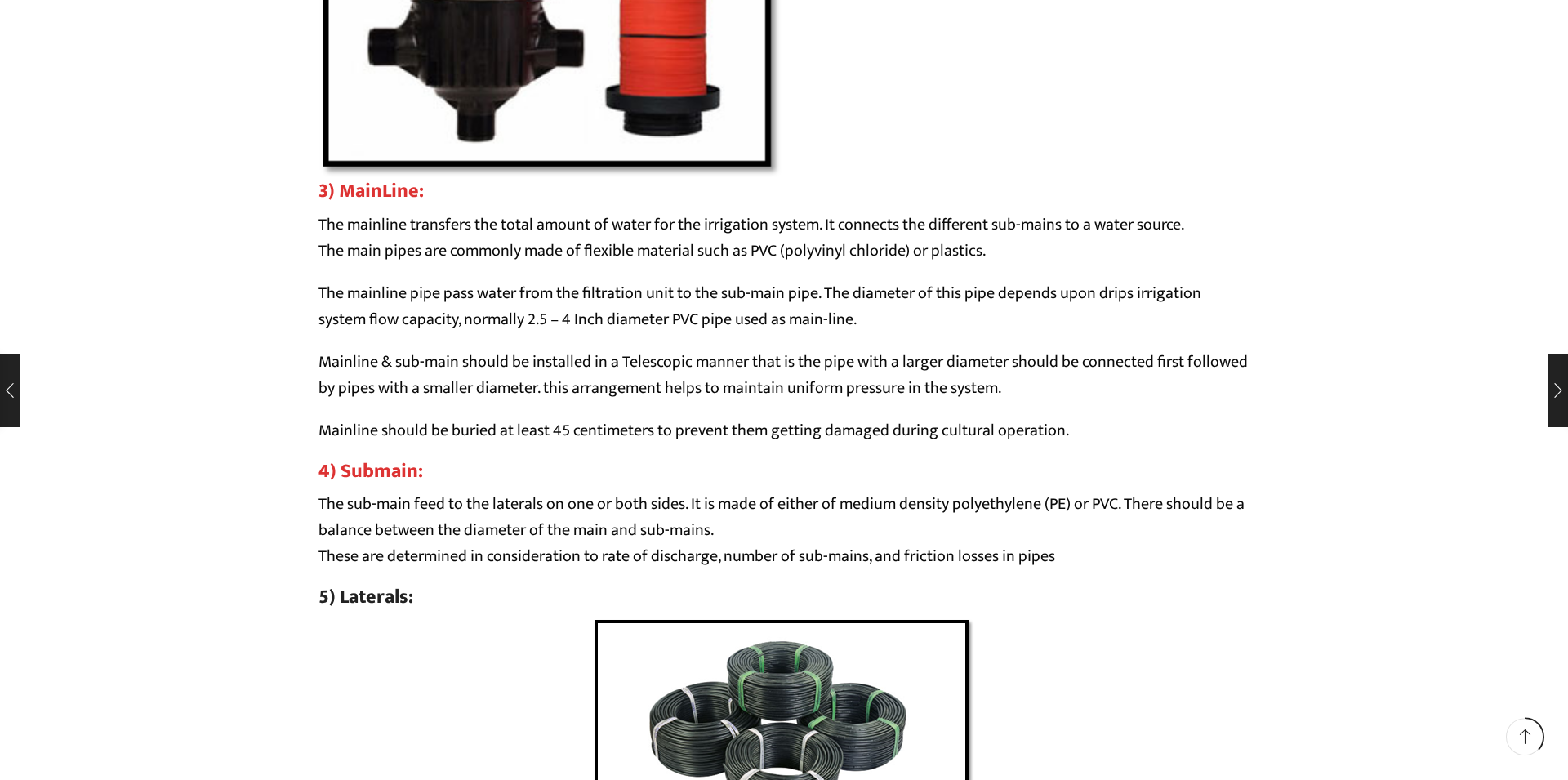
scroll to position [6986, 0]
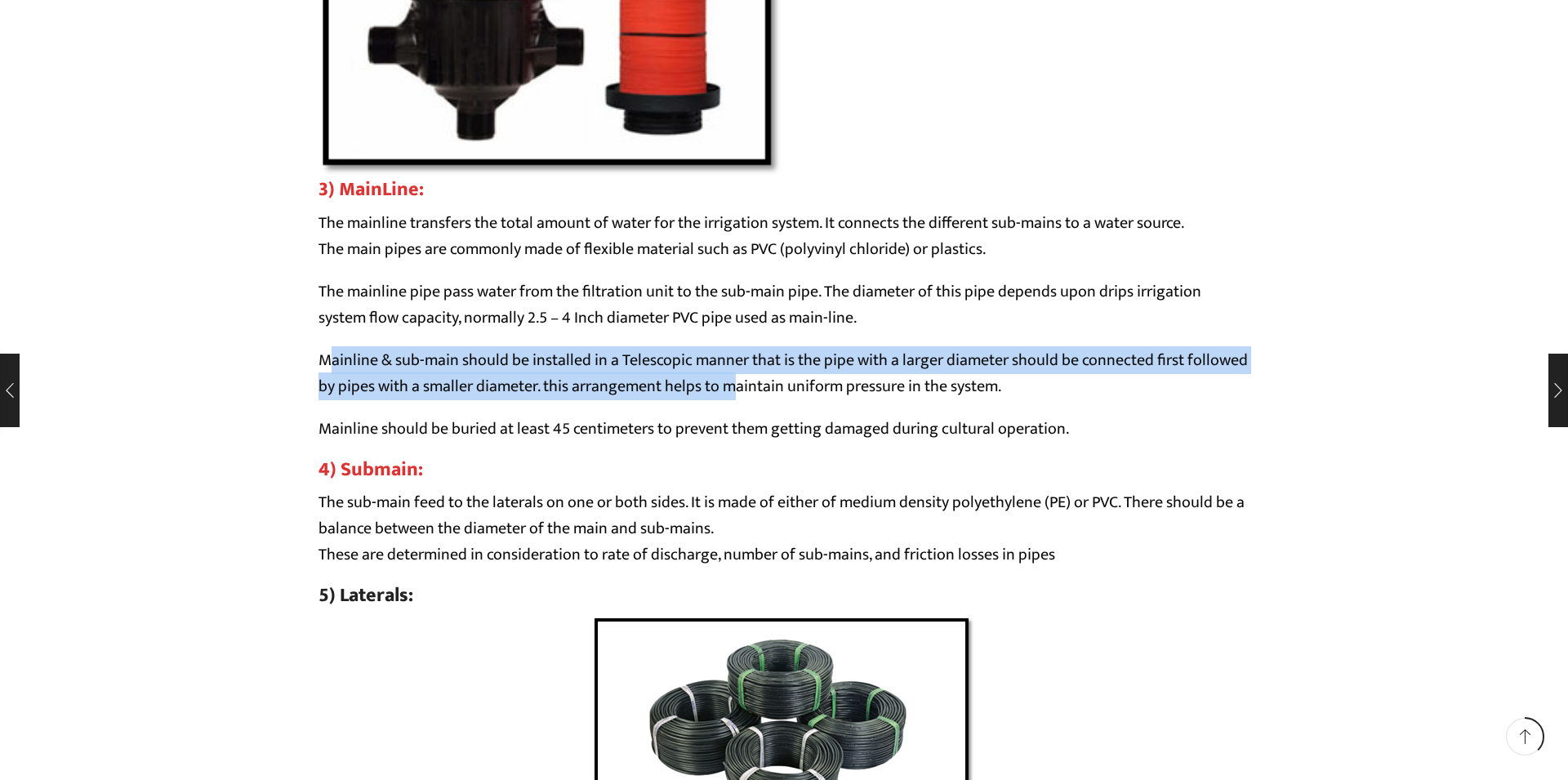
drag, startPoint x: 331, startPoint y: 395, endPoint x: 739, endPoint y: 432, distance: 409.7
click at [739, 399] on p "Mainline & sub-main should be installed in a Telescopic manner that is the pipe…" at bounding box center [784, 373] width 931 height 52
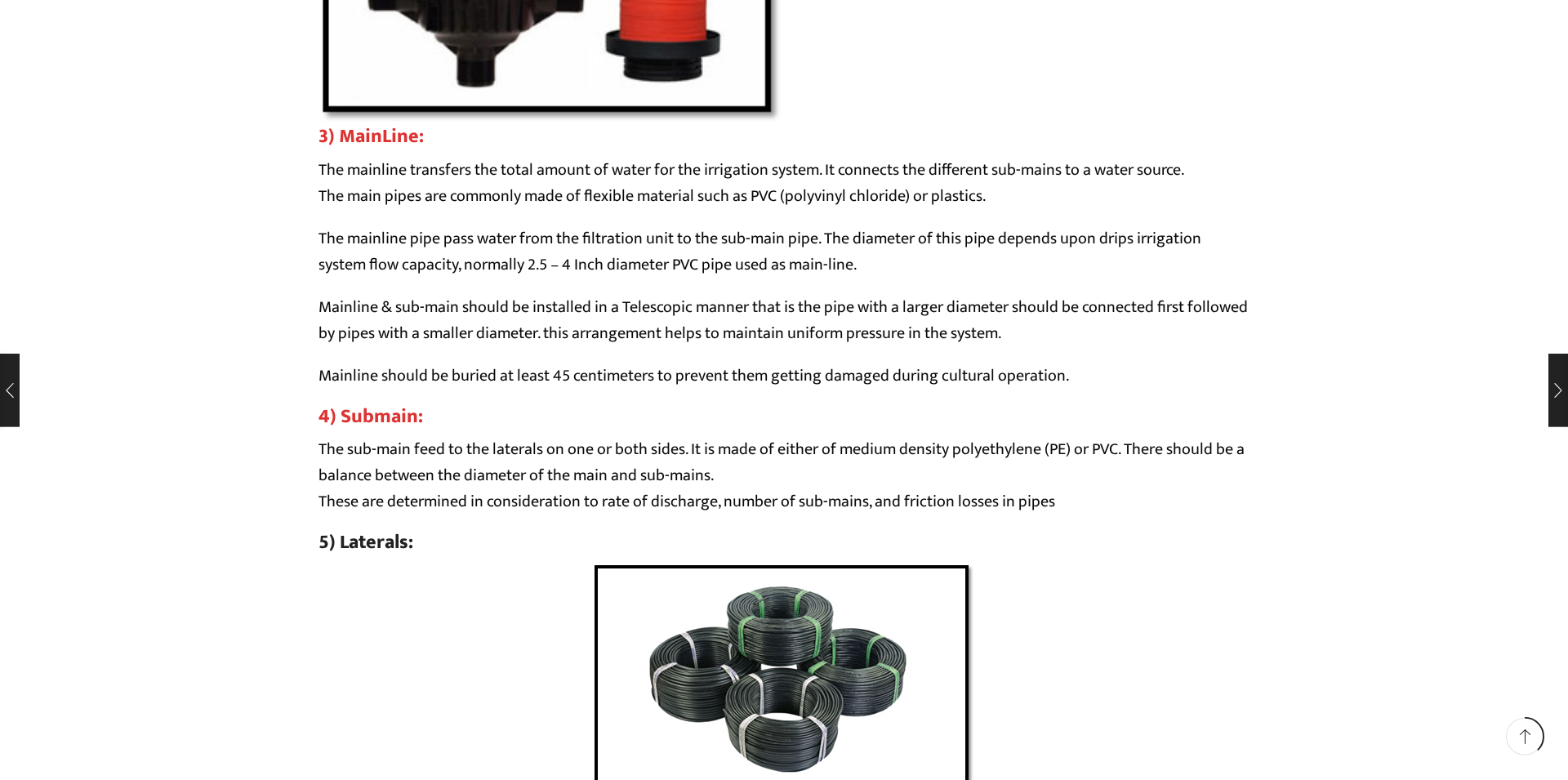
scroll to position [7098, 0]
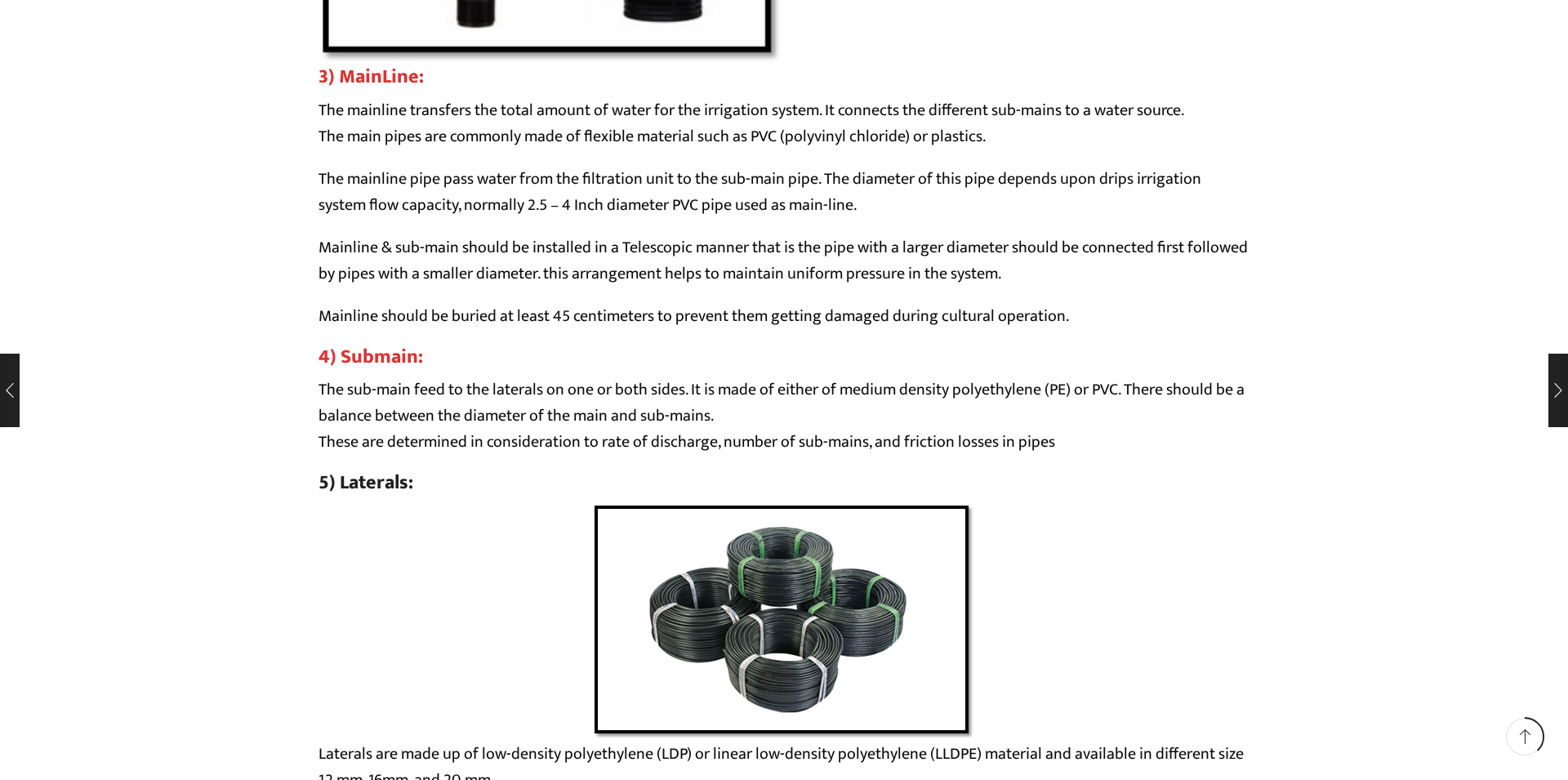
drag, startPoint x: 319, startPoint y: 349, endPoint x: 1030, endPoint y: 401, distance: 712.9
click at [1145, 329] on p "Mainline should be buried at least 45 centimeters to prevent them getting damag…" at bounding box center [784, 316] width 931 height 26
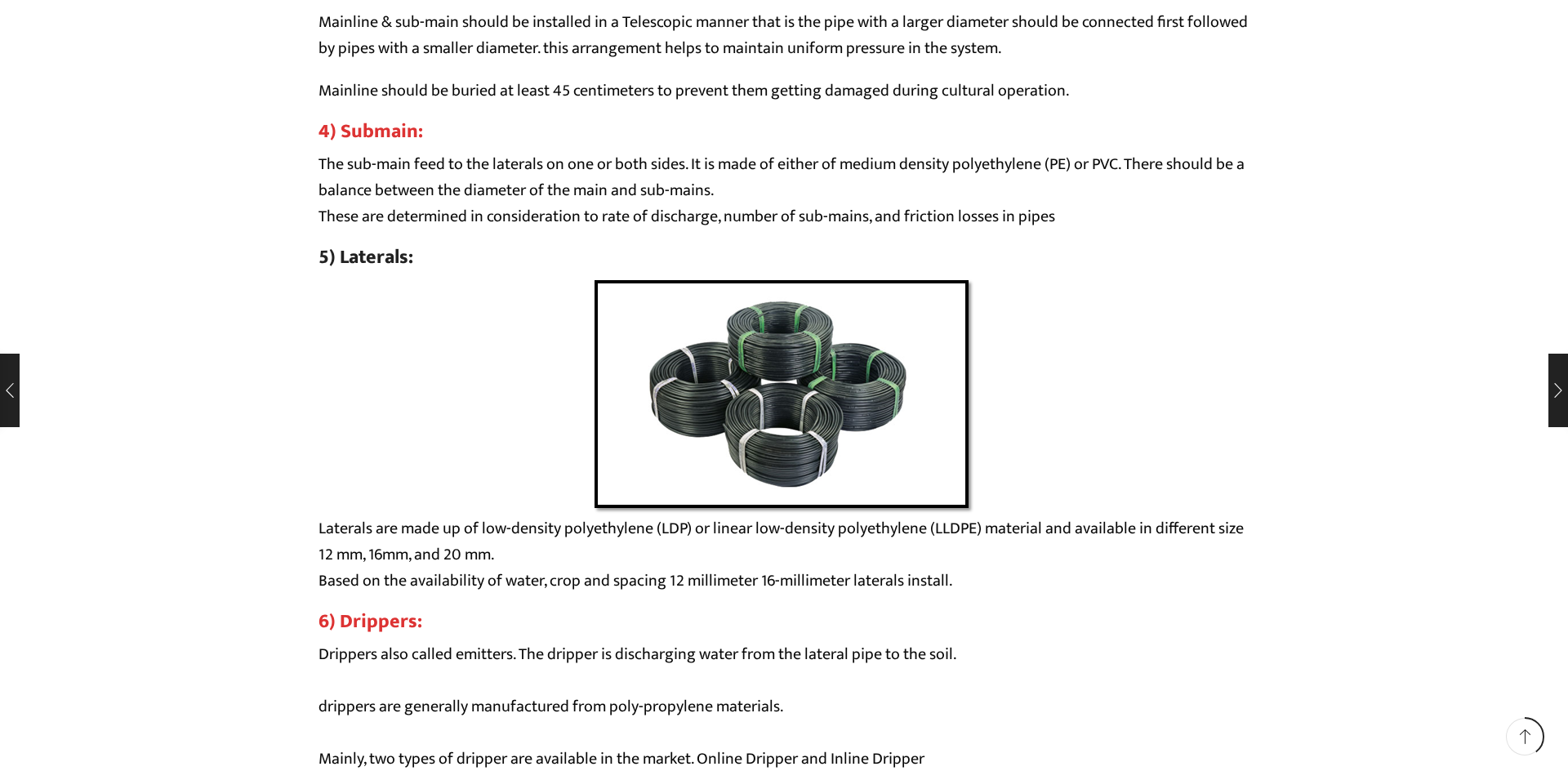
scroll to position [7548, 0]
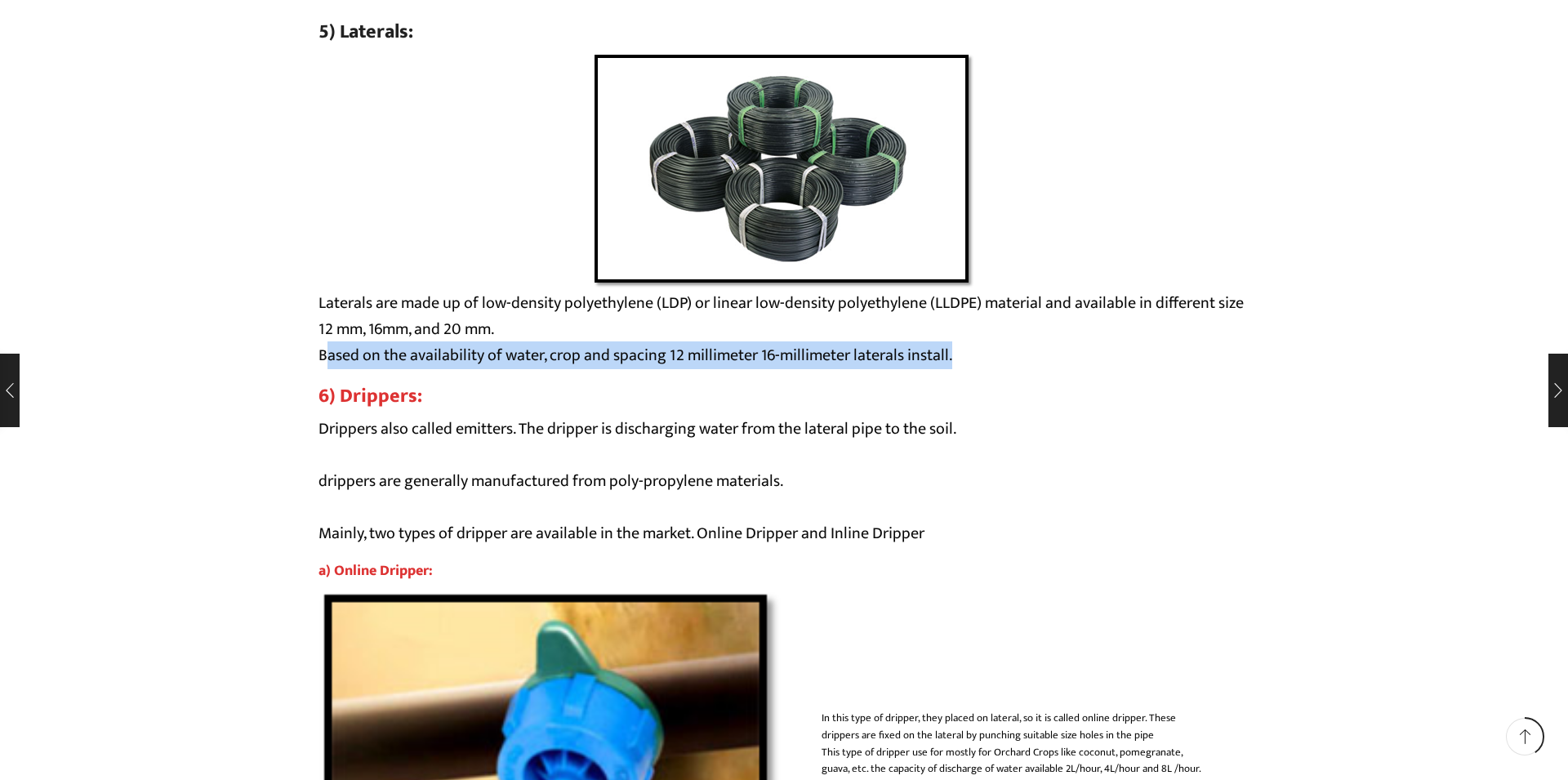
drag, startPoint x: 324, startPoint y: 385, endPoint x: 853, endPoint y: 465, distance: 535.0
click at [975, 369] on p "Laterals are made up of low-density polyethylene (LDP) or linear low-density po…" at bounding box center [784, 328] width 931 height 78
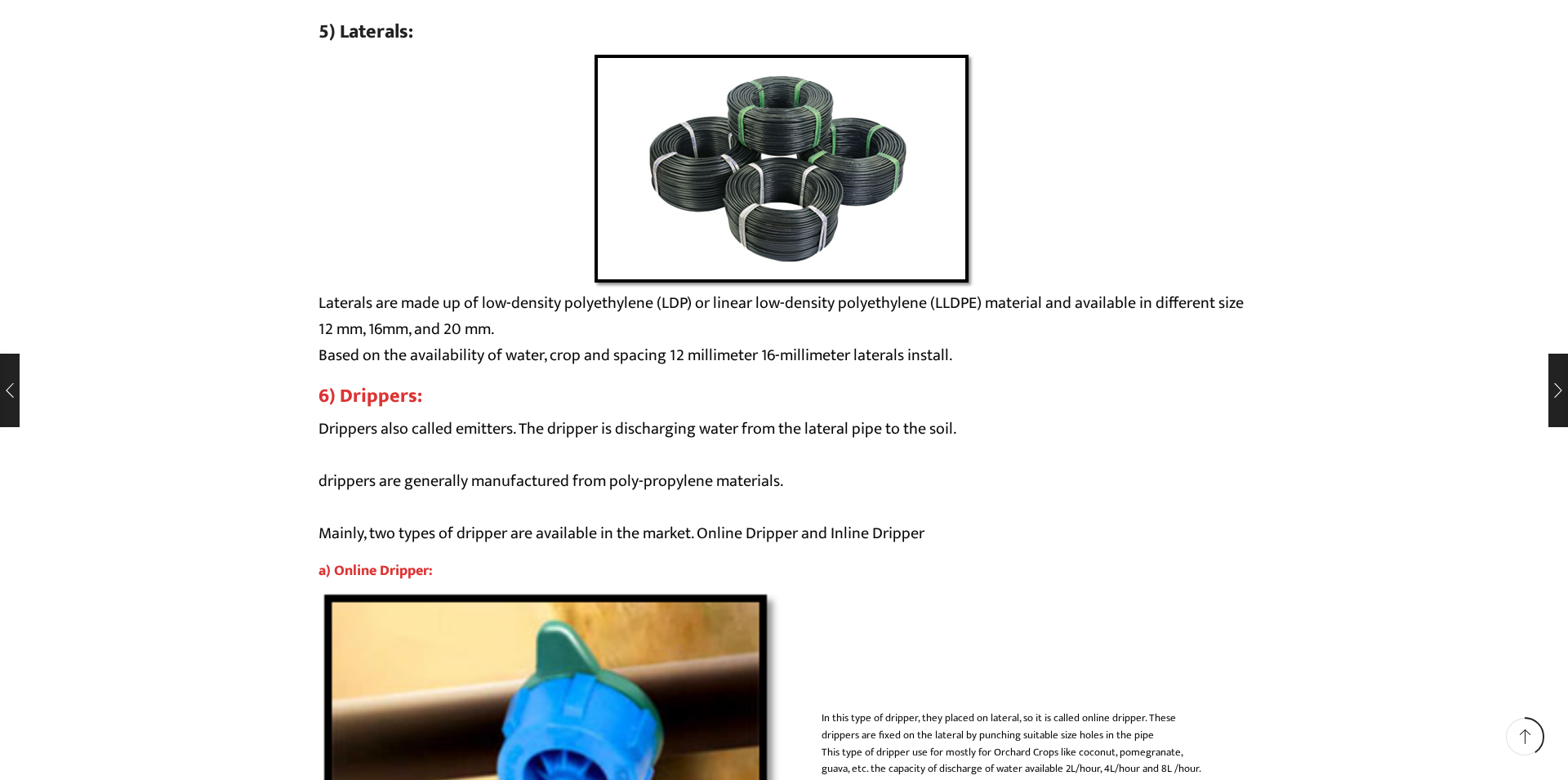
click at [610, 408] on h3 "6) Drippers:" at bounding box center [784, 396] width 931 height 24
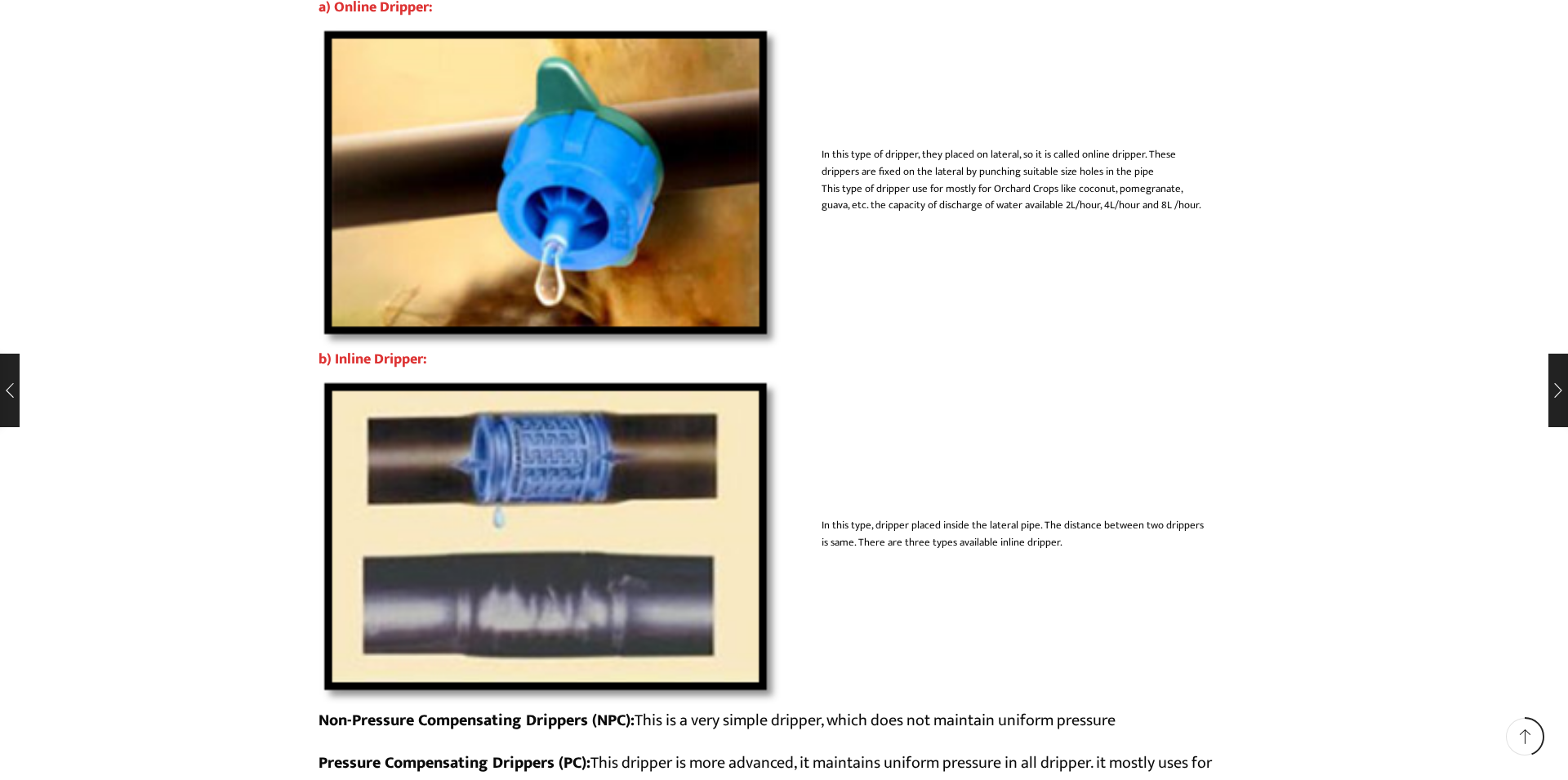
scroll to position [8450, 0]
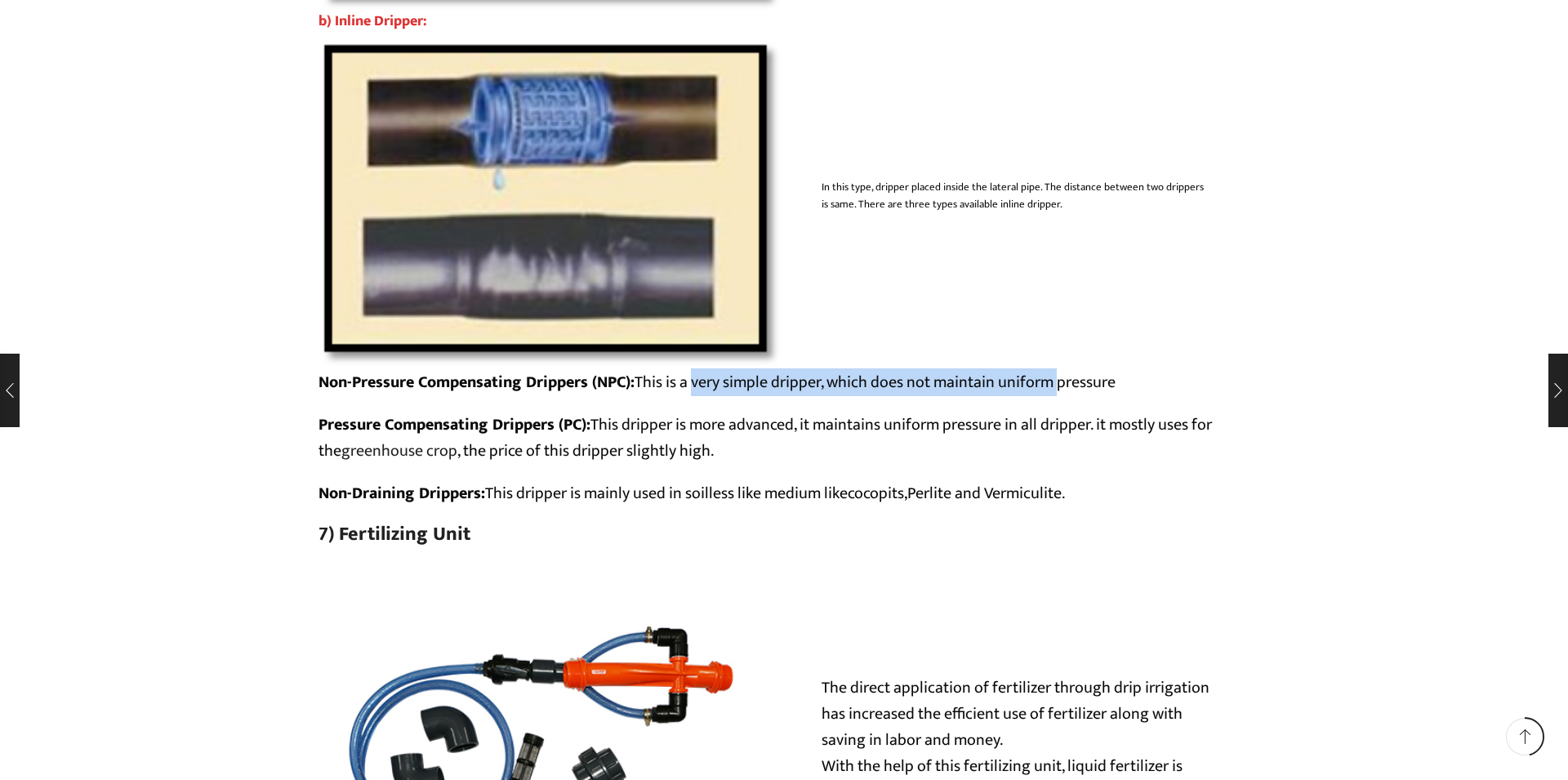
drag, startPoint x: 695, startPoint y: 422, endPoint x: 1065, endPoint y: 427, distance: 370.0
click at [1065, 395] on p "Non-Pressure Compensating Drippers (NPC): This is a very simple dripper, which …" at bounding box center [784, 382] width 931 height 26
click at [591, 464] on p "Pressure Compensating Drippers (PC): This dripper is more advanced, it maintain…" at bounding box center [784, 438] width 931 height 52
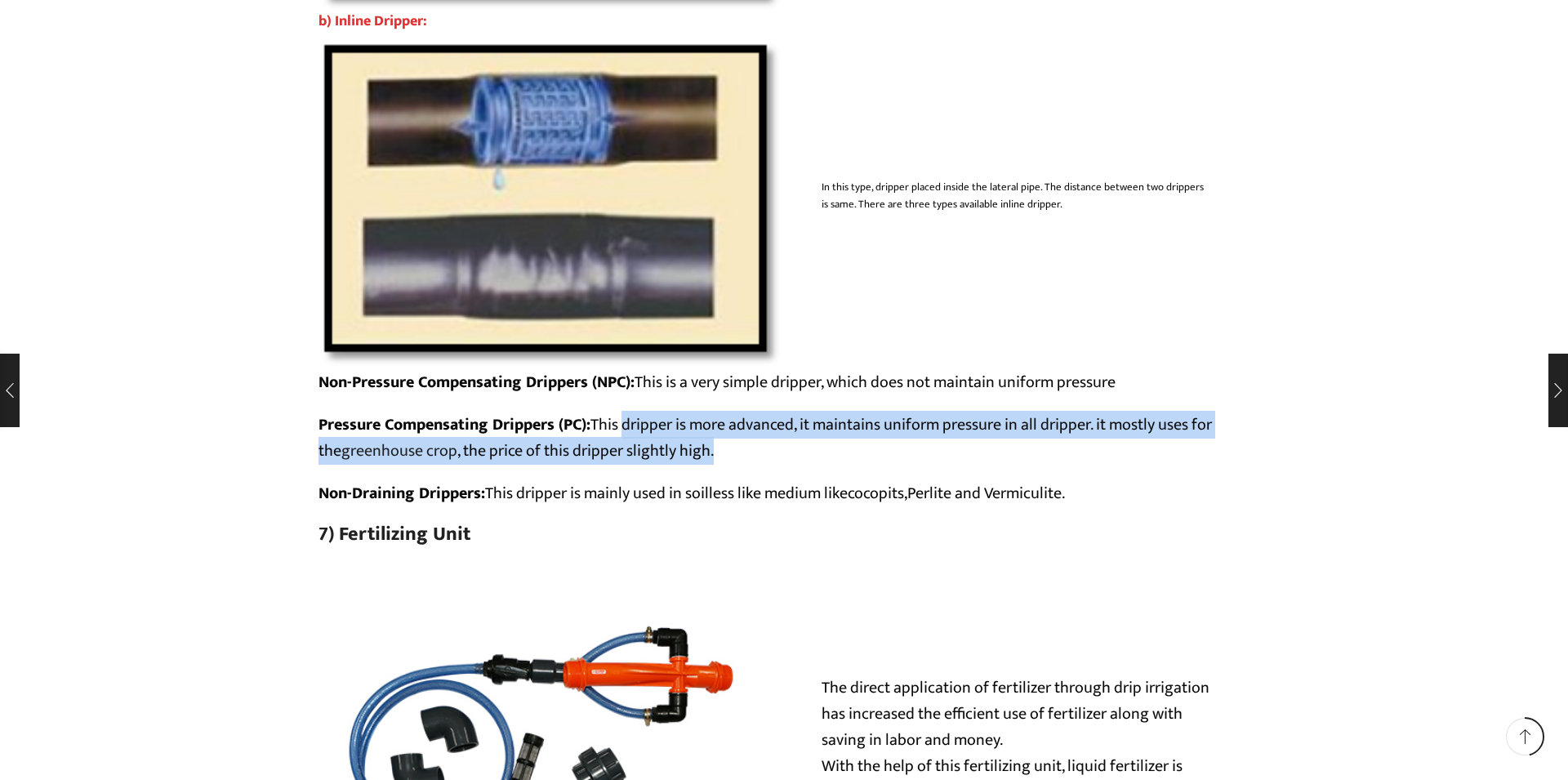
drag, startPoint x: 621, startPoint y: 463, endPoint x: 1192, endPoint y: 481, distance: 571.3
click at [1192, 464] on p "Pressure Compensating Drippers (PC): This dripper is more advanced, it maintain…" at bounding box center [784, 438] width 931 height 52
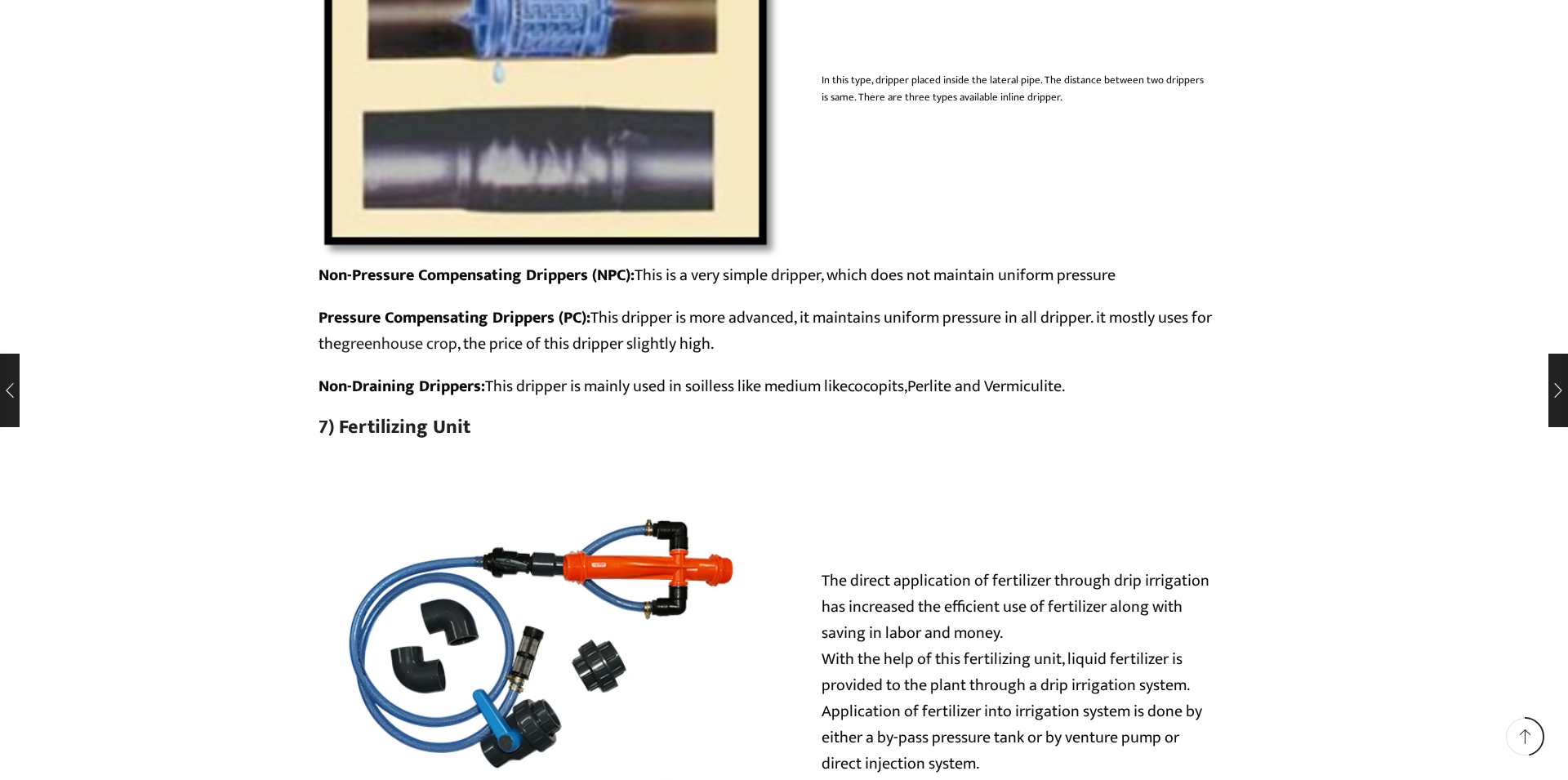
scroll to position [8563, 0]
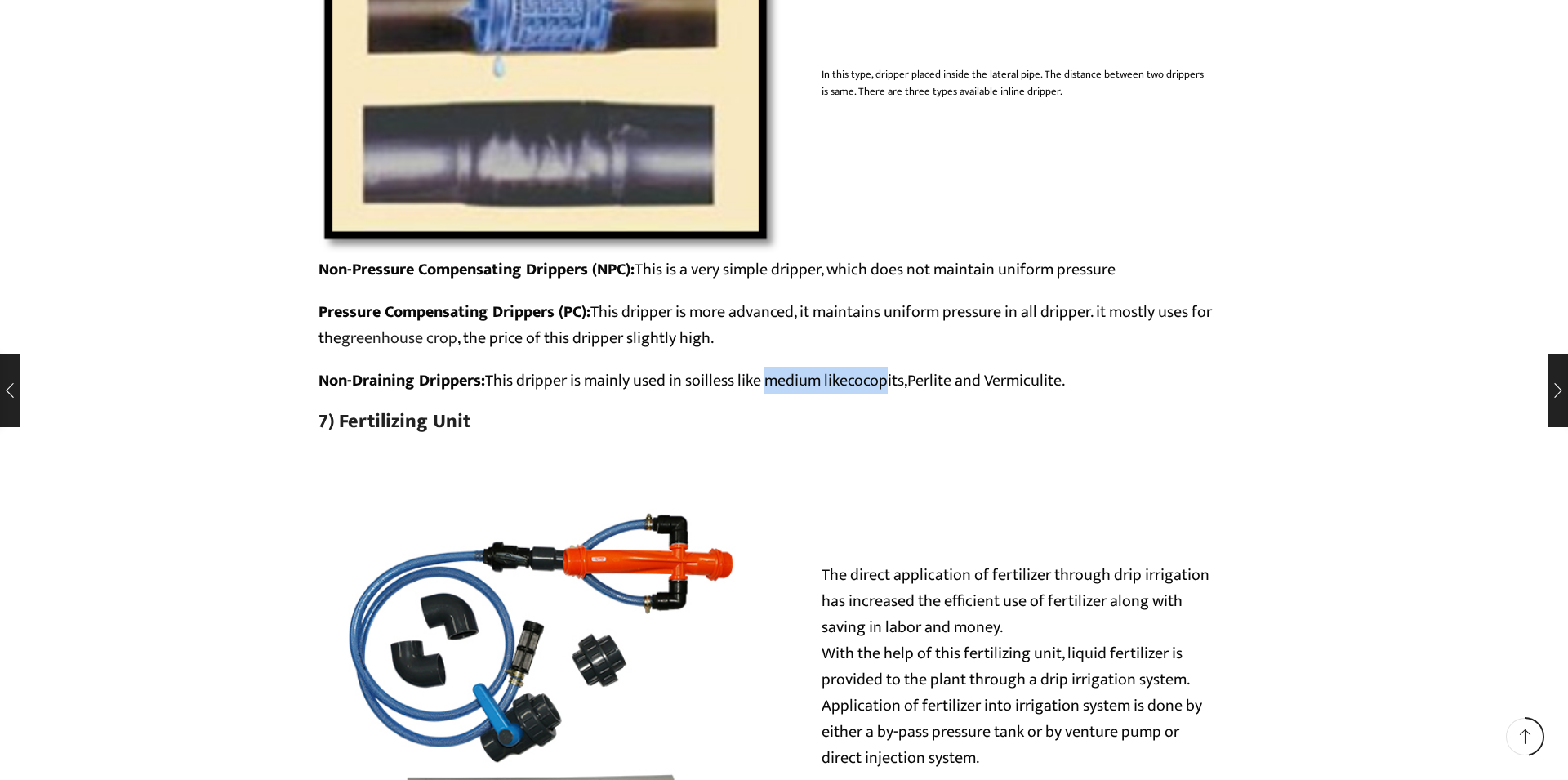
drag, startPoint x: 763, startPoint y: 419, endPoint x: 888, endPoint y: 422, distance: 125.0
click at [888, 394] on p "Non-Draining Drippers: This dripper is mainly used in soilless like medium like…" at bounding box center [784, 380] width 931 height 26
click at [997, 433] on h3 "7) Fertilizing Unit" at bounding box center [784, 422] width 931 height 24
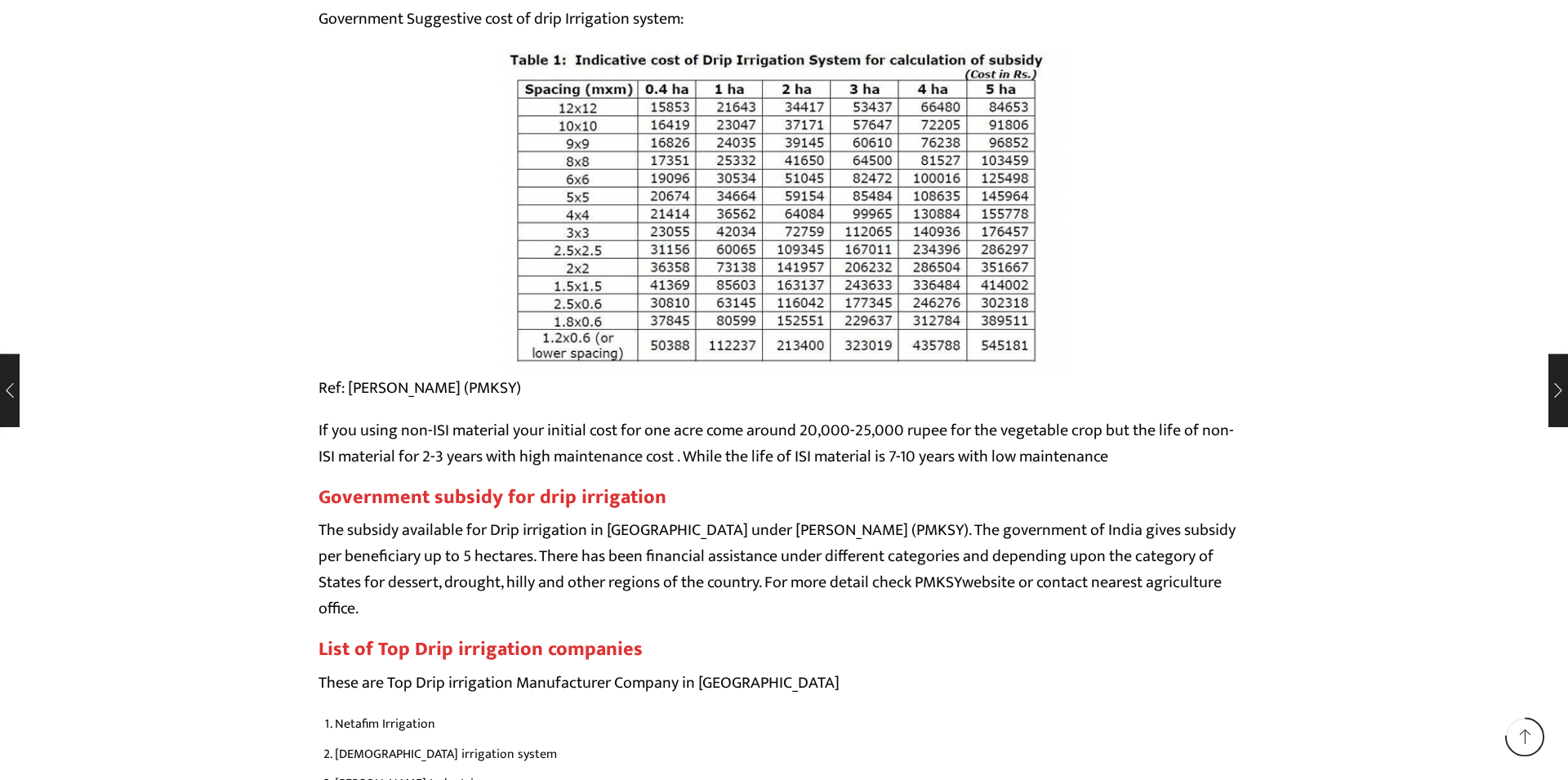
scroll to position [14084, 0]
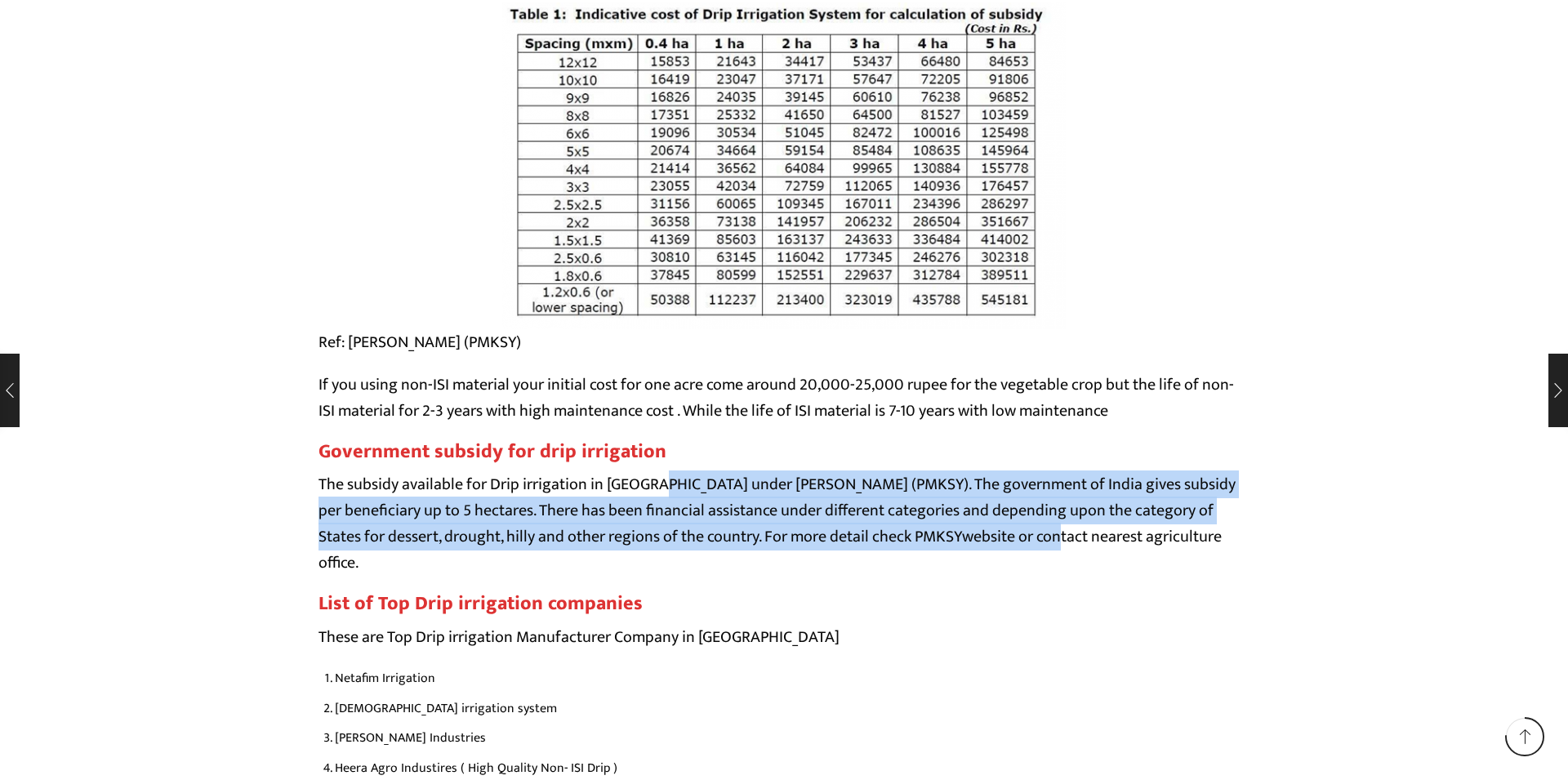
drag, startPoint x: 648, startPoint y: 531, endPoint x: 1057, endPoint y: 560, distance: 410.0
click at [1057, 560] on p "The subsidy available for Drip irrigation in [GEOGRAPHIC_DATA] under [PERSON_NA…" at bounding box center [784, 523] width 931 height 104
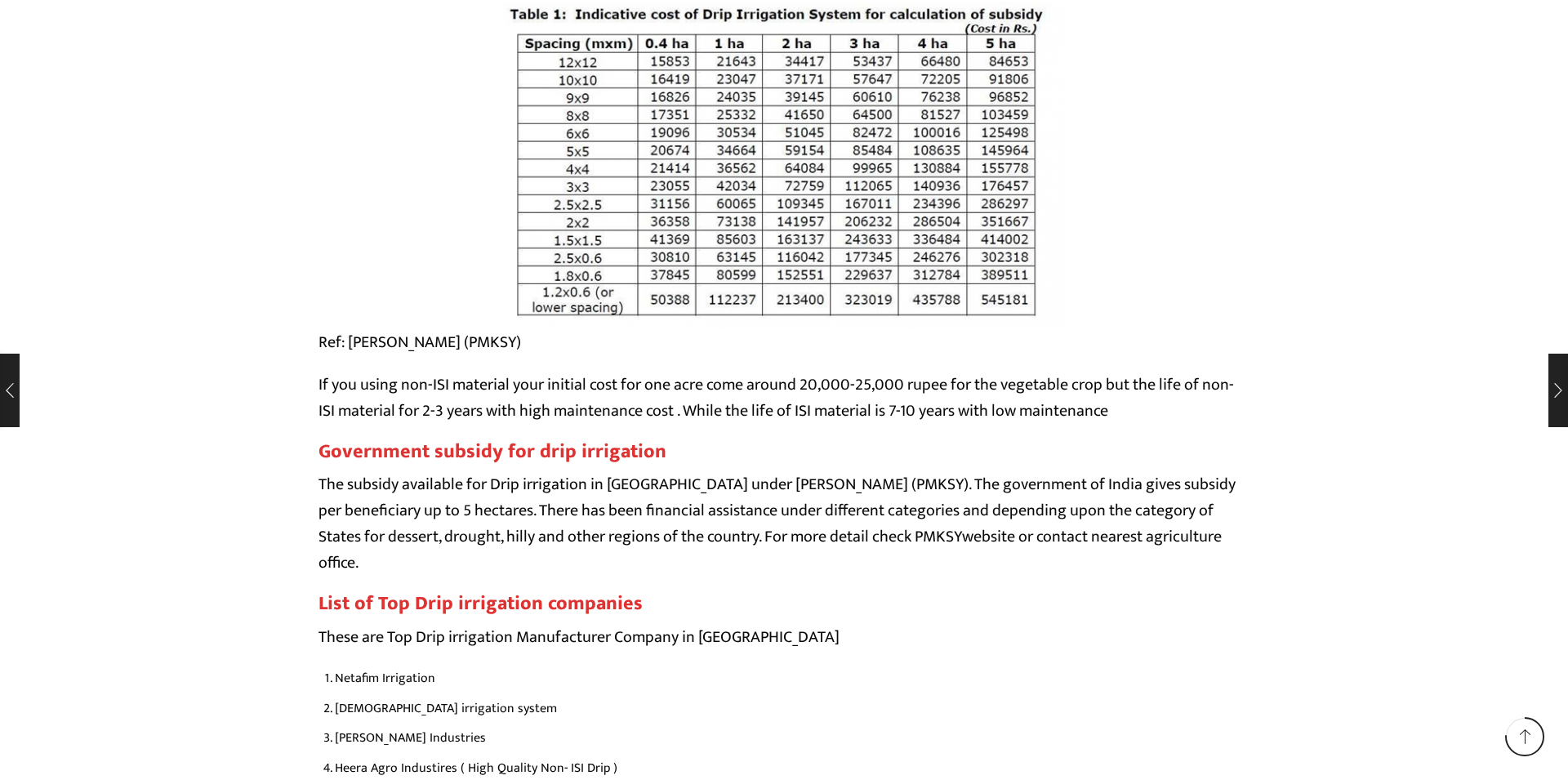
drag, startPoint x: 901, startPoint y: 596, endPoint x: 885, endPoint y: 603, distance: 17.5
click at [901, 576] on p "The subsidy available for Drip irrigation in [GEOGRAPHIC_DATA] under [PERSON_NA…" at bounding box center [784, 523] width 931 height 104
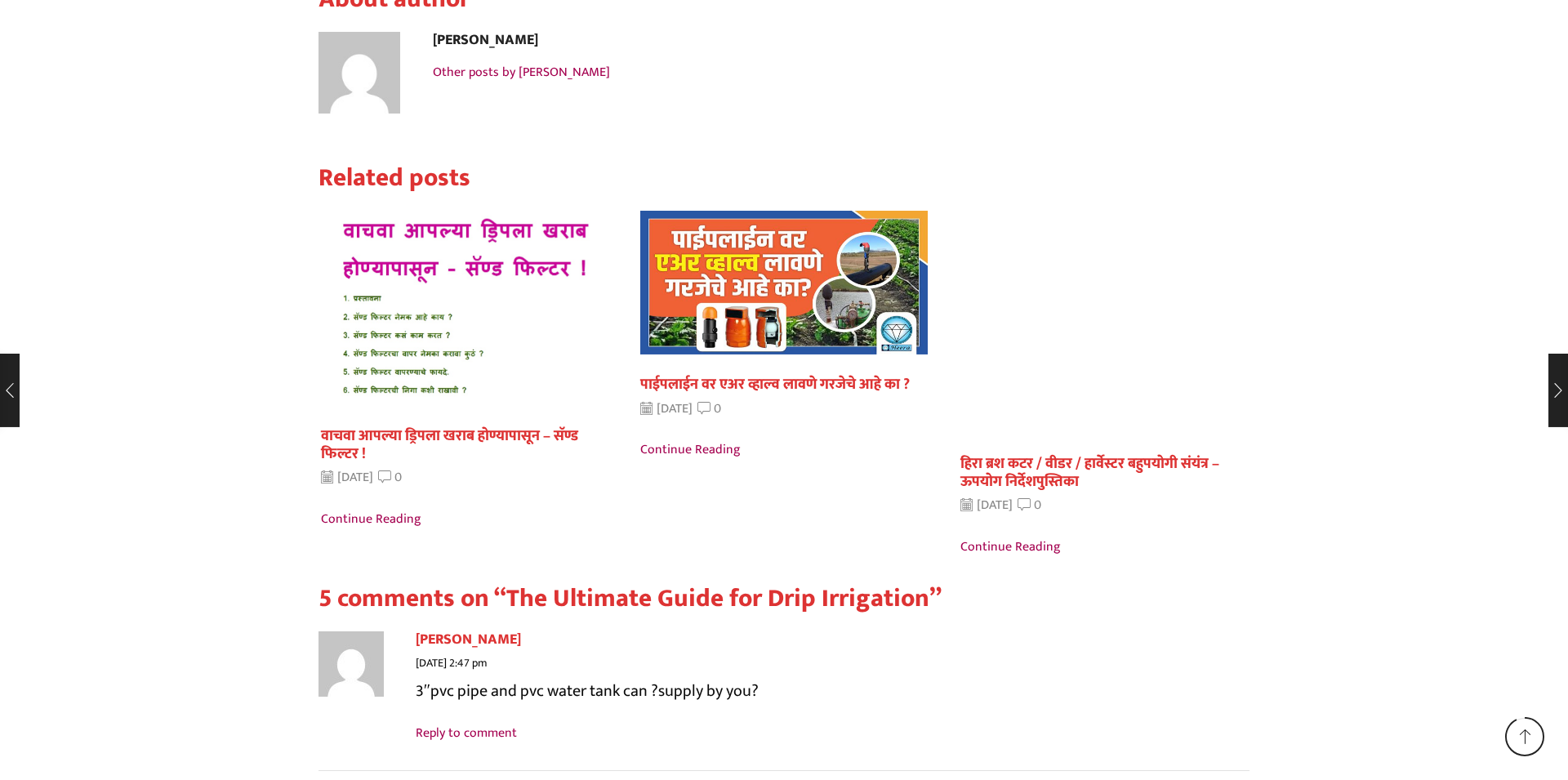
scroll to position [17013, 0]
